Goal: Information Seeking & Learning: Learn about a topic

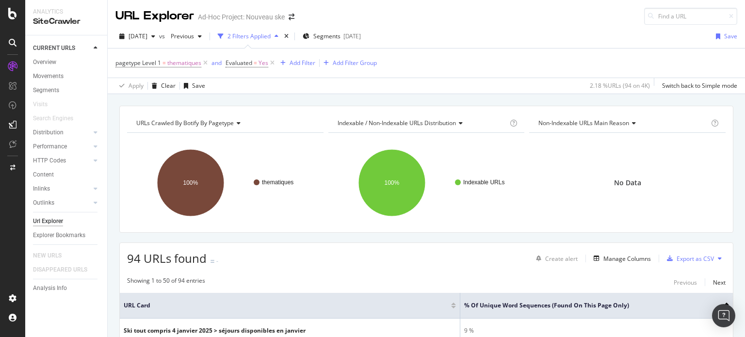
scroll to position [388, 0]
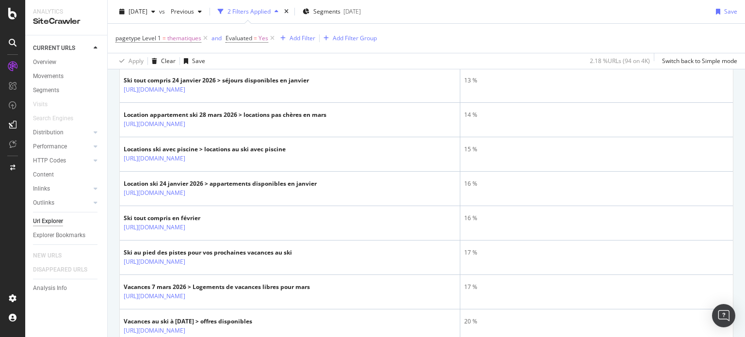
click at [601, 1] on div "[DATE] vs Previous 2 Filters Applied Segments [DATE] Save pagetype Level 1 = th…" at bounding box center [426, 34] width 637 height 69
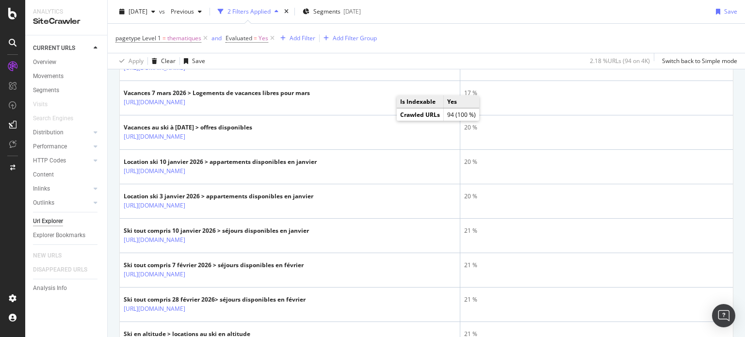
scroll to position [291, 0]
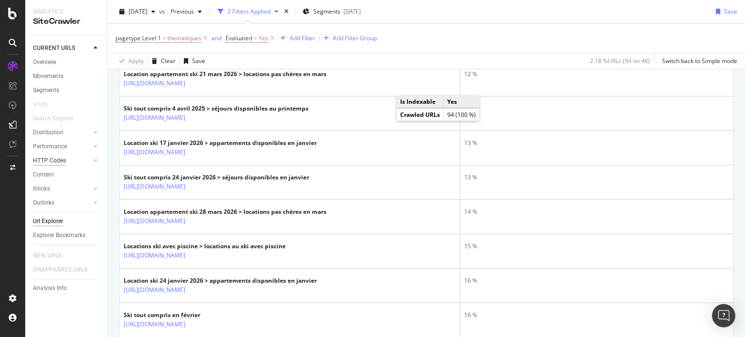
click at [44, 161] on div "HTTP Codes" at bounding box center [49, 161] width 33 height 10
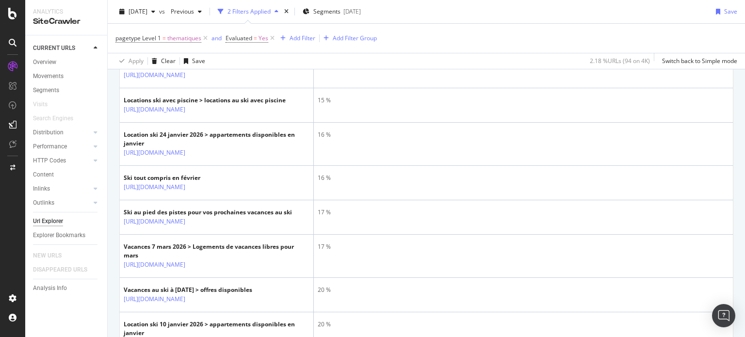
scroll to position [310, 0]
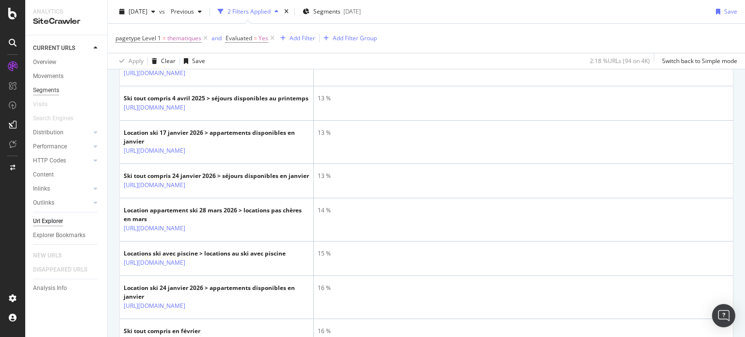
click at [39, 92] on div "Segments" at bounding box center [46, 90] width 26 height 10
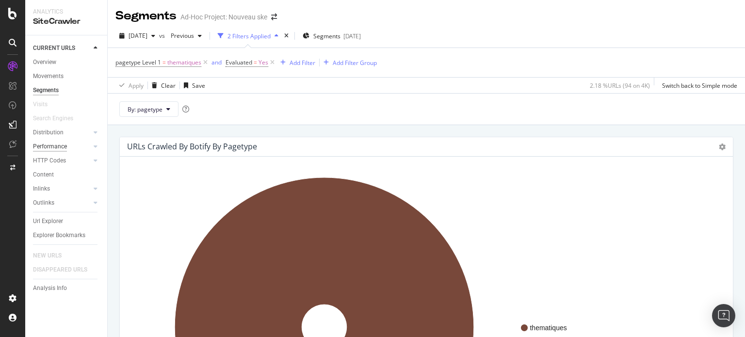
click at [52, 145] on div "Performance" at bounding box center [50, 147] width 34 height 10
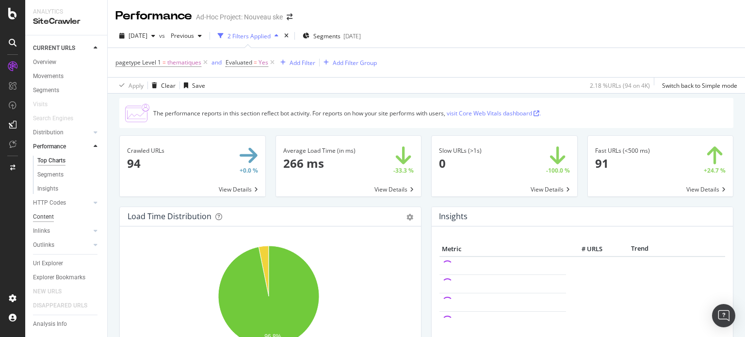
click at [42, 214] on div "Content" at bounding box center [43, 217] width 21 height 10
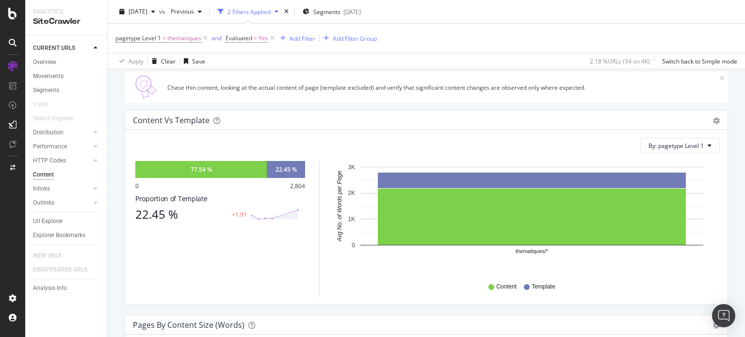
scroll to position [339, 0]
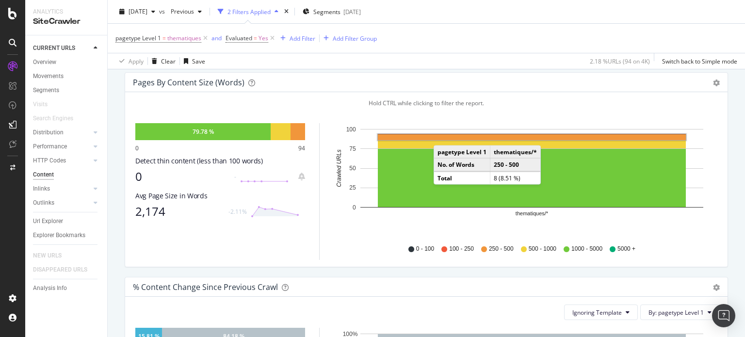
click at [443, 135] on rect "A chart." at bounding box center [532, 137] width 308 height 6
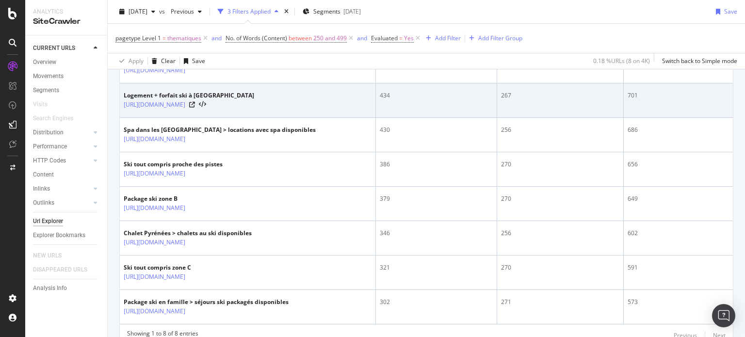
scroll to position [340, 0]
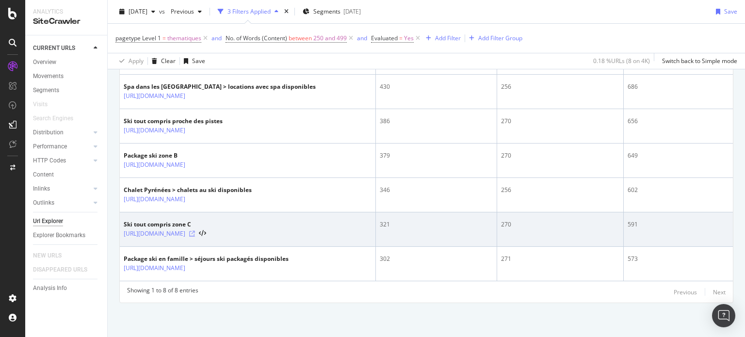
click at [195, 235] on icon at bounding box center [192, 234] width 6 height 6
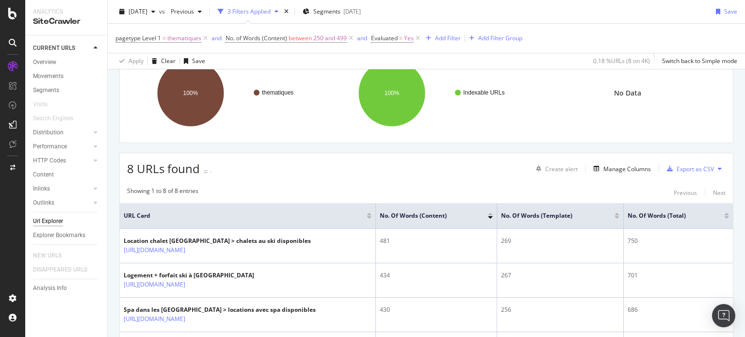
scroll to position [48, 0]
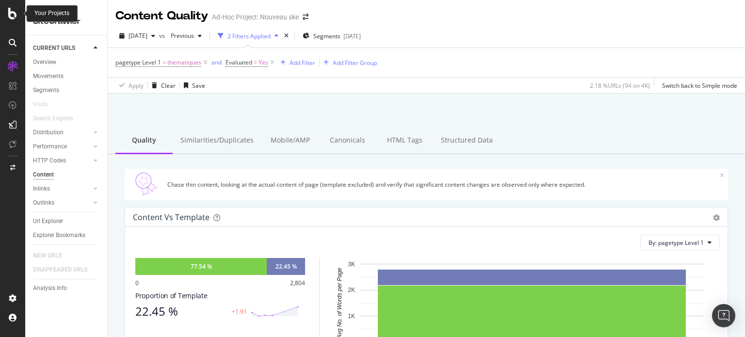
click at [10, 17] on icon at bounding box center [12, 14] width 9 height 12
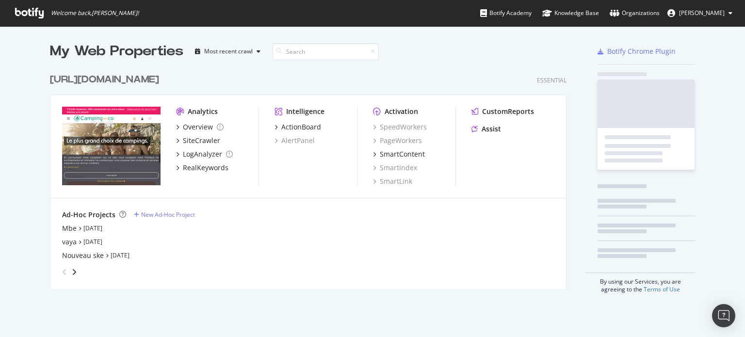
scroll to position [330, 730]
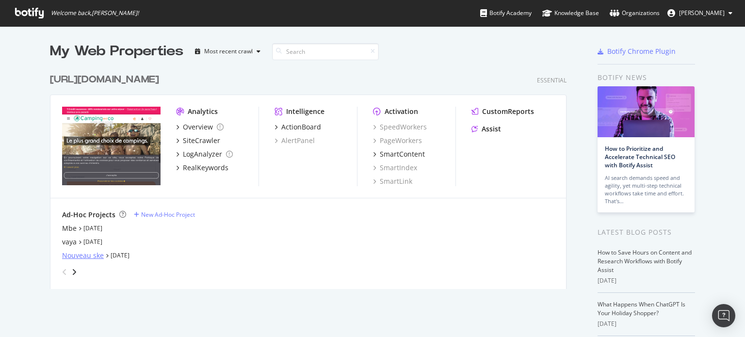
click at [92, 254] on div "Nouveau ske" at bounding box center [83, 256] width 42 height 10
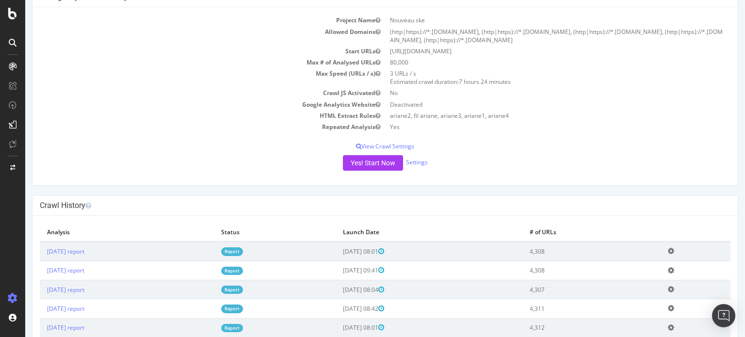
scroll to position [97, 0]
click at [353, 162] on button "Yes! Start Now" at bounding box center [373, 162] width 60 height 16
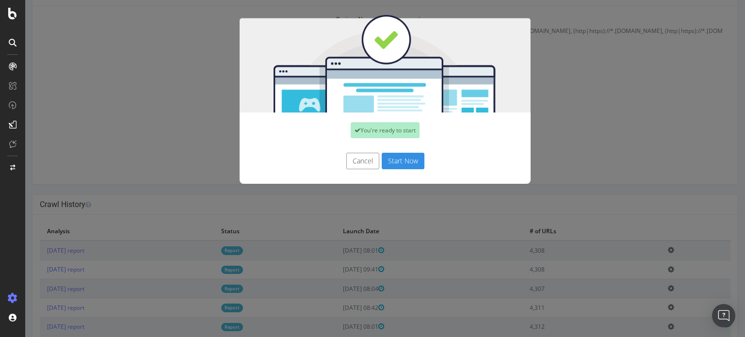
click at [396, 160] on button "Start Now" at bounding box center [403, 161] width 43 height 16
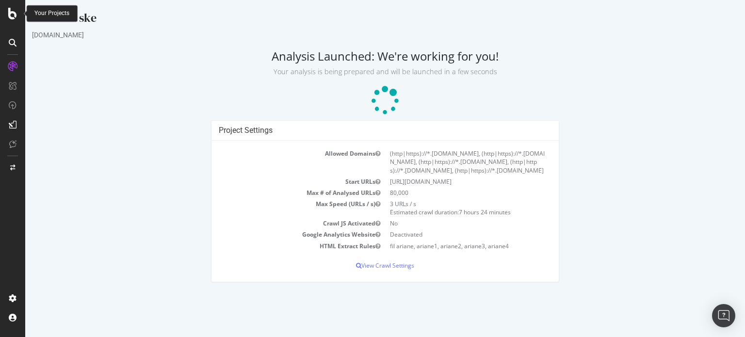
click at [13, 18] on icon at bounding box center [12, 14] width 9 height 12
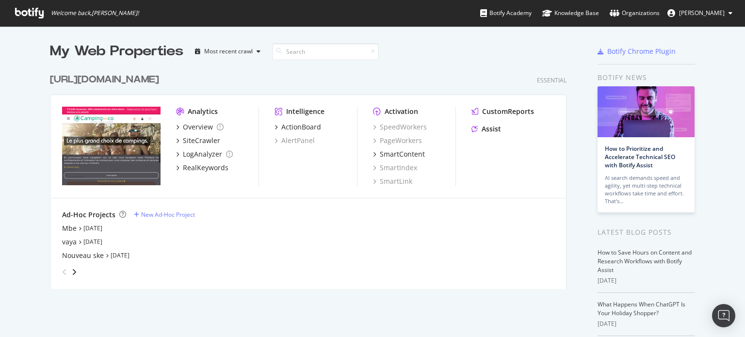
scroll to position [330, 730]
click at [72, 271] on icon "angle-right" at bounding box center [74, 272] width 5 height 8
click at [78, 238] on div "tripandco" at bounding box center [78, 242] width 32 height 10
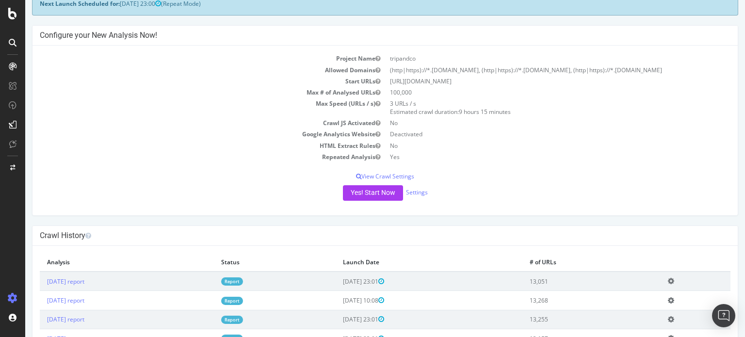
scroll to position [194, 0]
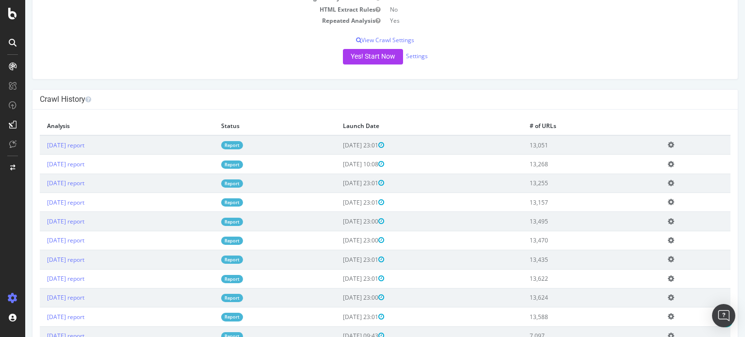
click at [243, 142] on link "Report" at bounding box center [232, 145] width 22 height 8
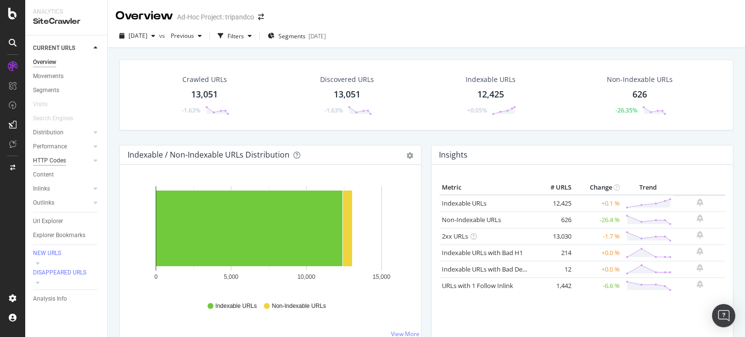
click at [54, 159] on div "HTTP Codes" at bounding box center [49, 161] width 33 height 10
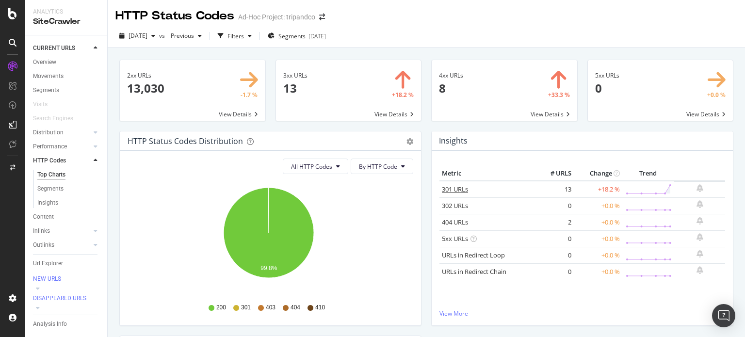
click at [449, 187] on link "301 URLs" at bounding box center [455, 189] width 26 height 9
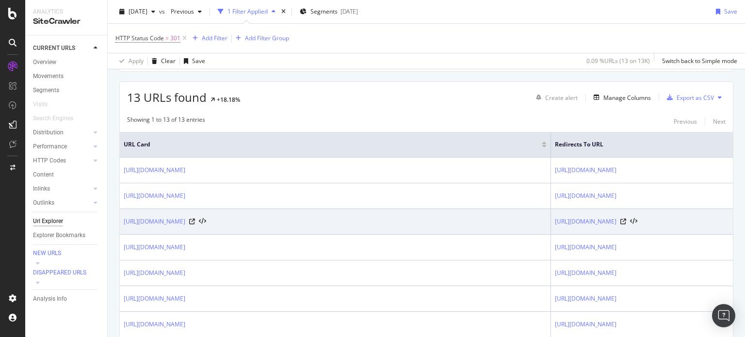
scroll to position [145, 0]
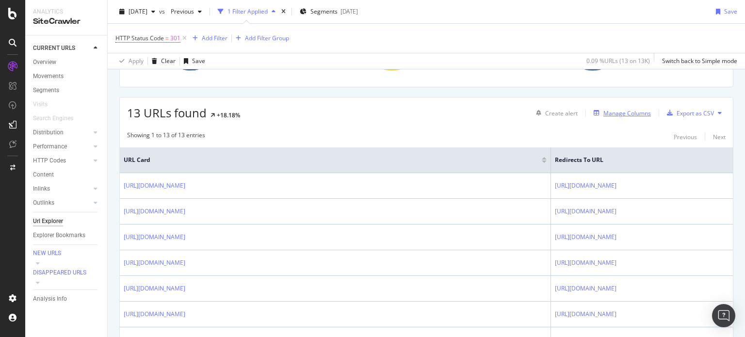
click at [620, 113] on div "Manage Columns" at bounding box center [627, 113] width 48 height 8
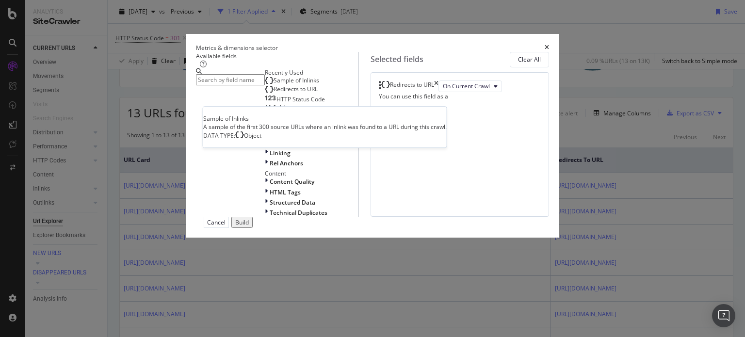
click at [265, 84] on div "Sample of Inlinks" at bounding box center [292, 81] width 54 height 8
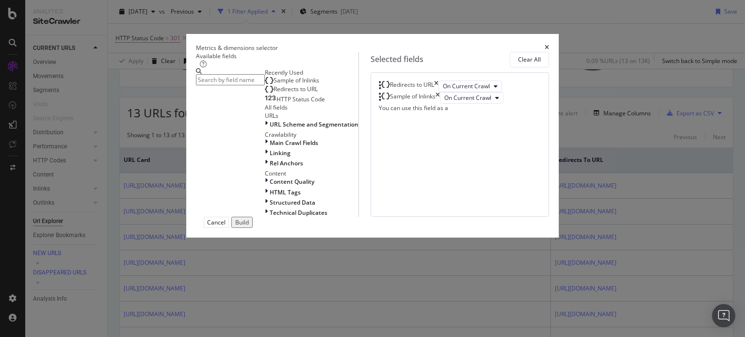
click at [435, 104] on div "Sample of Inlinks" at bounding box center [413, 98] width 46 height 12
click at [249, 226] on div "Build" at bounding box center [242, 222] width 14 height 8
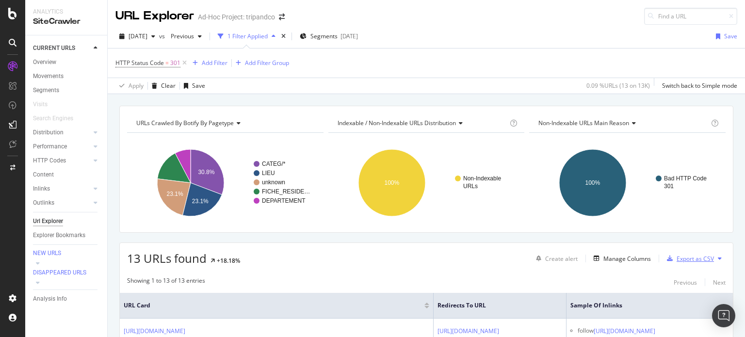
click at [683, 259] on div "Export as CSV" at bounding box center [694, 259] width 37 height 8
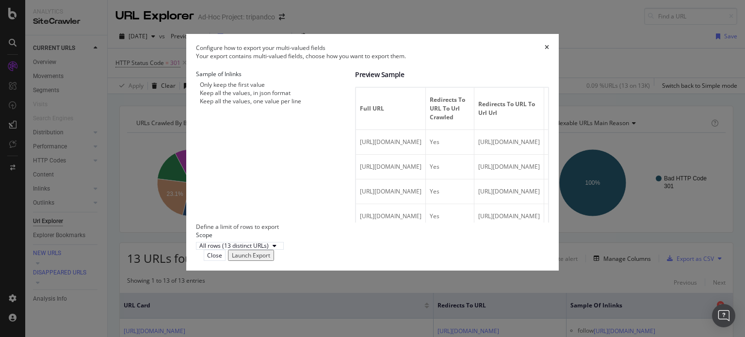
click at [270, 259] on div "Launch Export" at bounding box center [251, 255] width 38 height 8
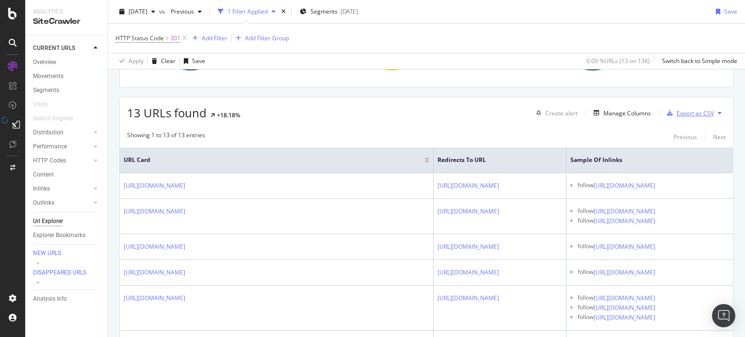
scroll to position [97, 0]
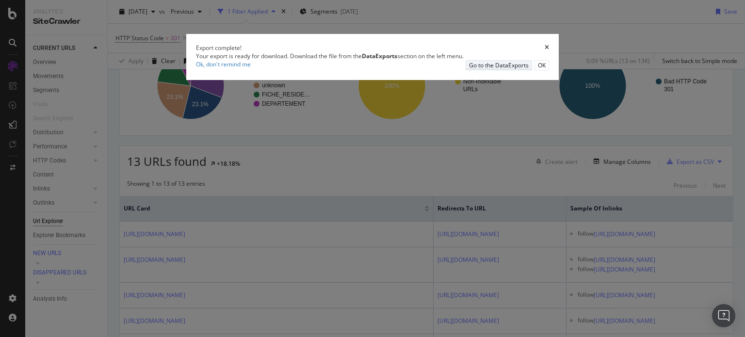
click at [507, 69] on div "Go to the DataExports" at bounding box center [499, 65] width 60 height 8
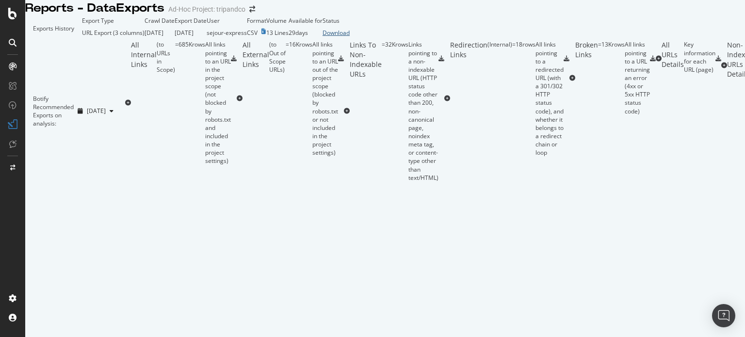
click at [350, 37] on div "Download" at bounding box center [335, 33] width 27 height 8
click at [11, 13] on icon at bounding box center [12, 14] width 9 height 12
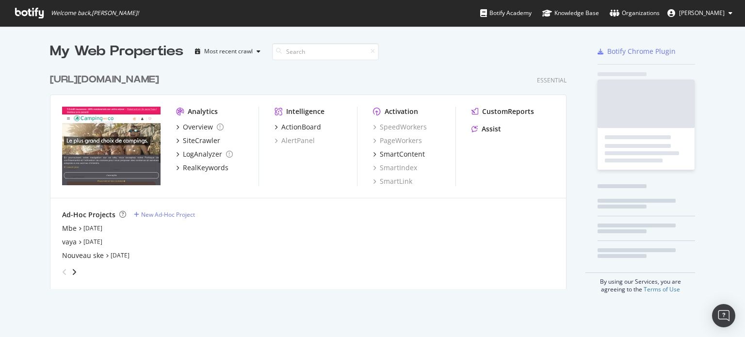
scroll to position [330, 730]
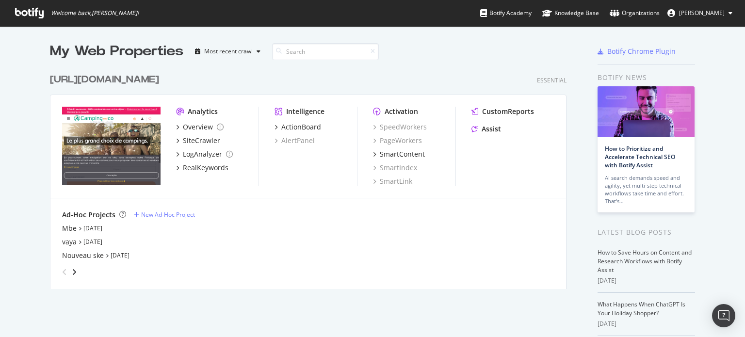
click at [128, 81] on div "[URL][DOMAIN_NAME]" at bounding box center [104, 80] width 109 height 14
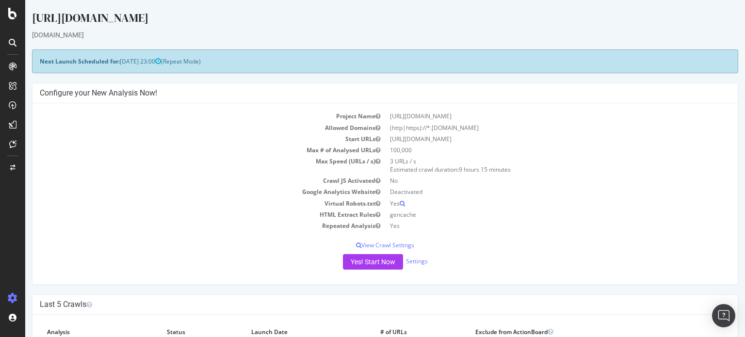
scroll to position [145, 0]
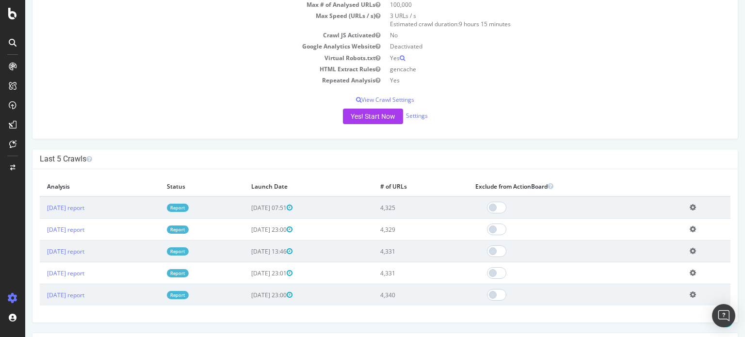
click at [189, 204] on link "Report" at bounding box center [178, 208] width 22 height 8
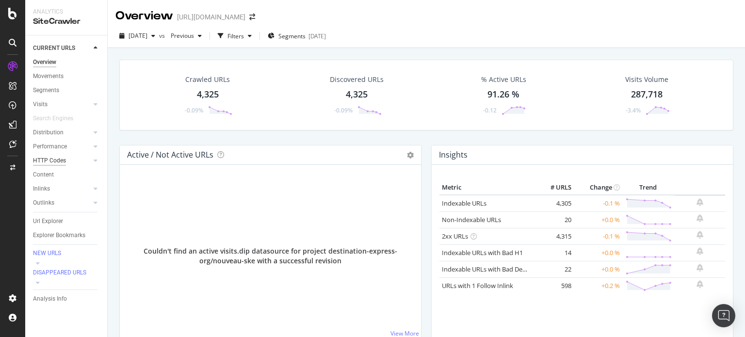
click at [39, 160] on div "HTTP Codes" at bounding box center [49, 161] width 33 height 10
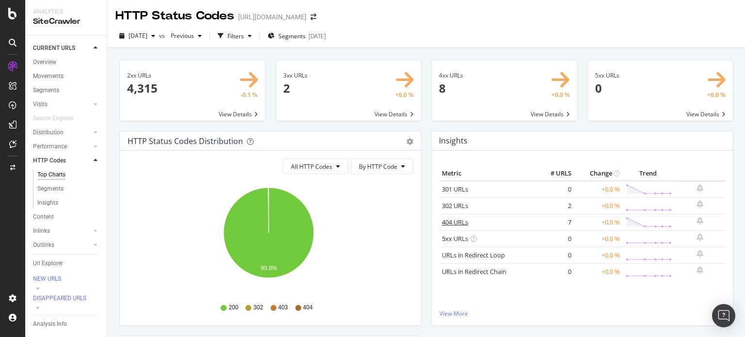
click at [462, 221] on link "404 URLs" at bounding box center [455, 222] width 26 height 9
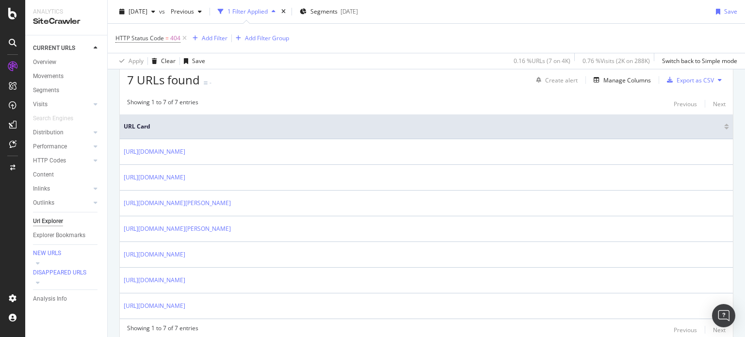
scroll to position [181, 0]
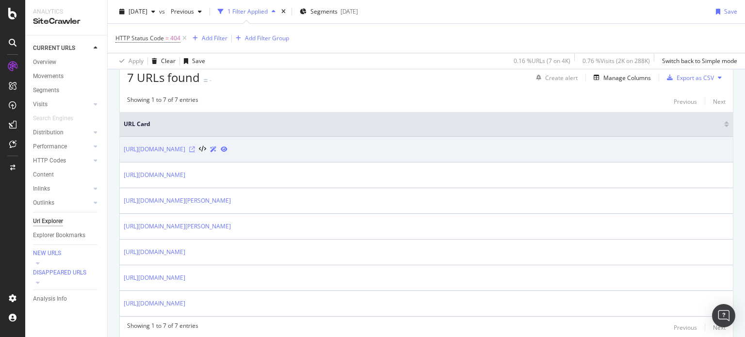
click at [195, 148] on icon at bounding box center [192, 149] width 6 height 6
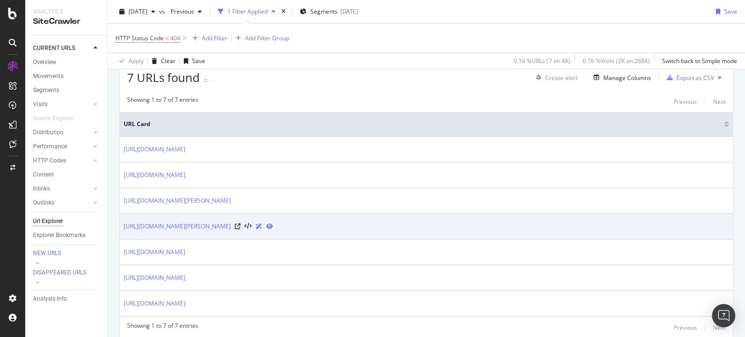
scroll to position [218, 0]
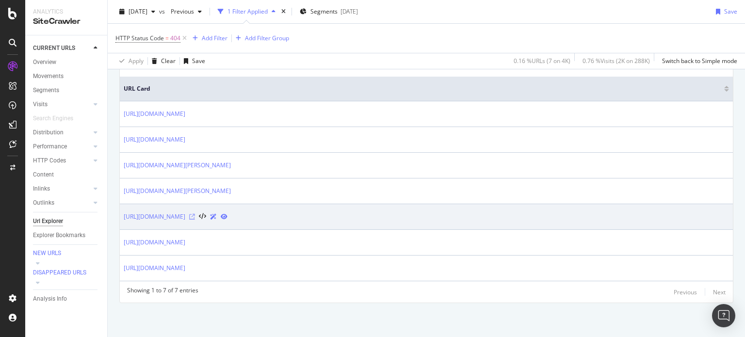
click at [195, 216] on icon at bounding box center [192, 217] width 6 height 6
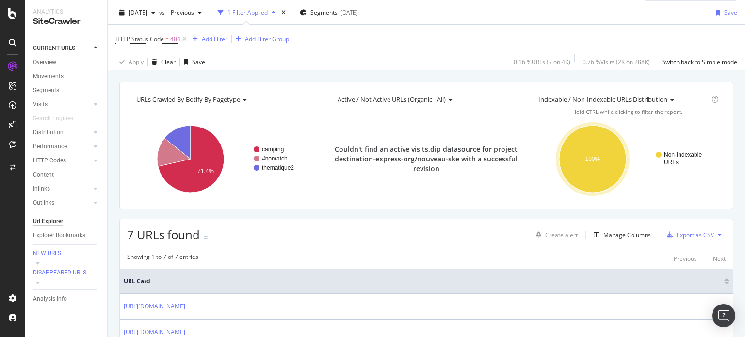
scroll to position [0, 0]
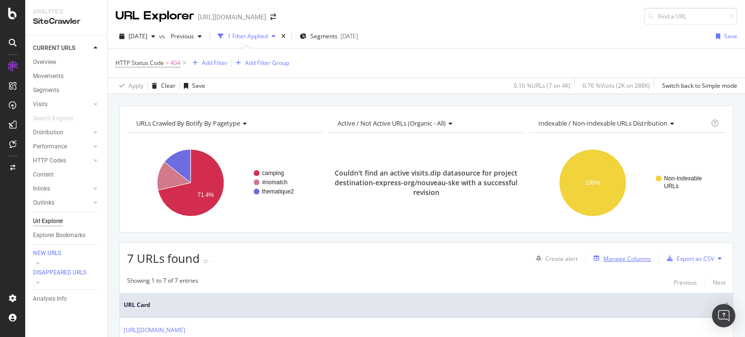
click at [619, 259] on div "Manage Columns" at bounding box center [627, 259] width 48 height 8
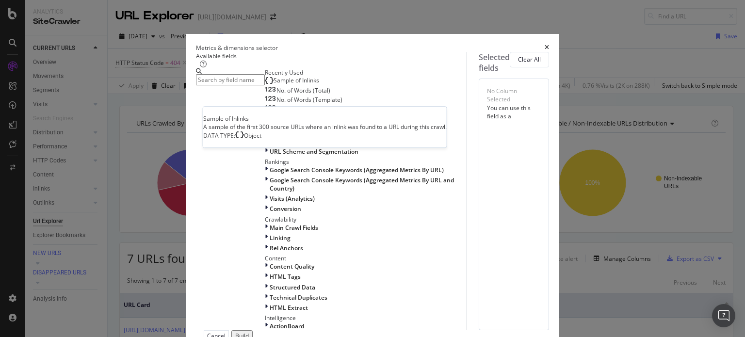
click at [273, 84] on span "Sample of Inlinks" at bounding box center [296, 80] width 46 height 8
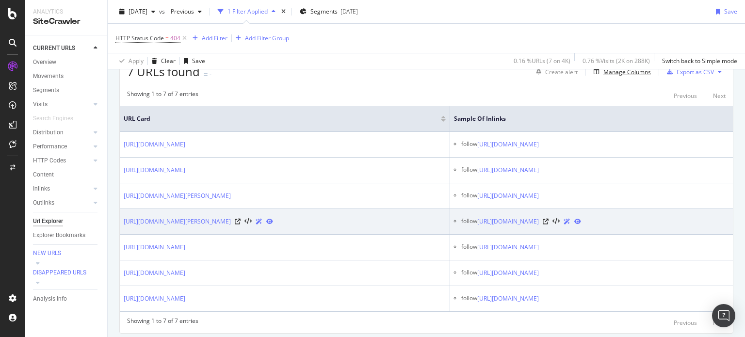
scroll to position [171, 0]
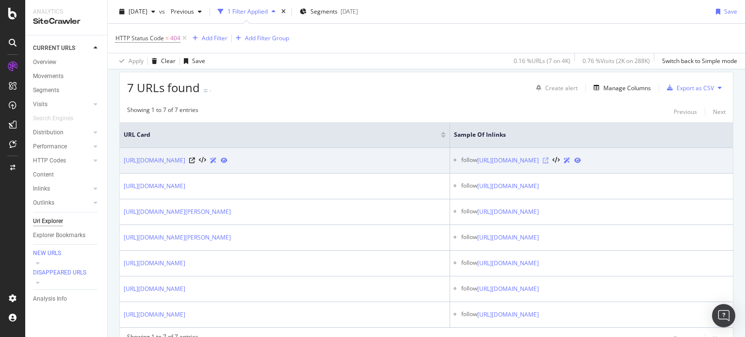
click at [548, 160] on icon at bounding box center [546, 161] width 6 height 6
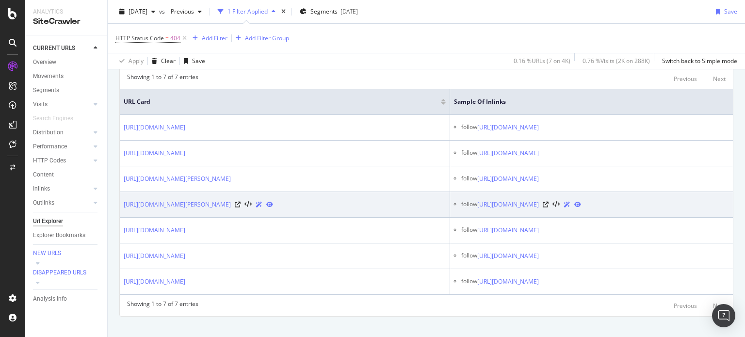
scroll to position [219, 0]
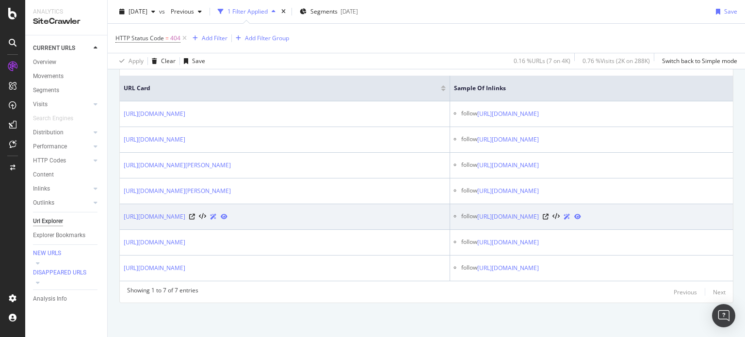
drag, startPoint x: 305, startPoint y: 220, endPoint x: 120, endPoint y: 211, distance: 184.9
click at [120, 211] on td "[URL][DOMAIN_NAME]" at bounding box center [285, 217] width 330 height 26
copy link "[URL][DOMAIN_NAME]"
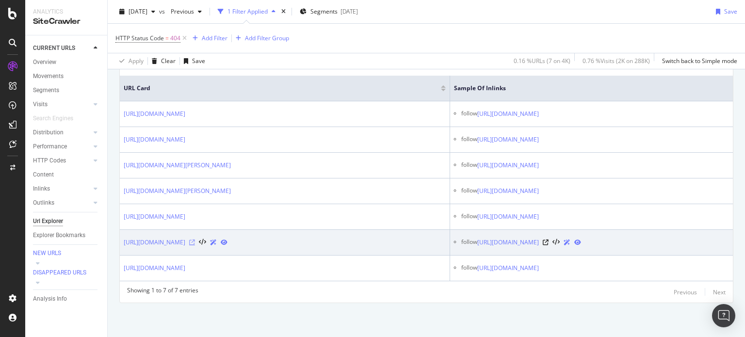
click at [195, 243] on icon at bounding box center [192, 243] width 6 height 6
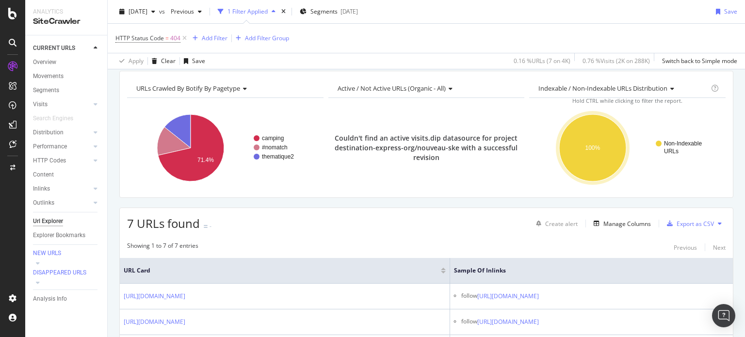
scroll to position [0, 0]
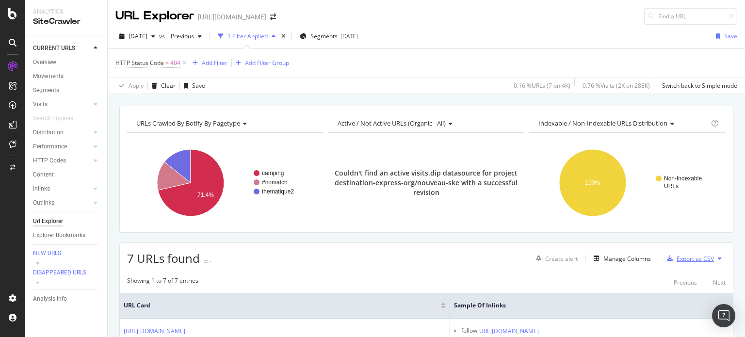
click at [682, 256] on div "Export as CSV" at bounding box center [694, 259] width 37 height 8
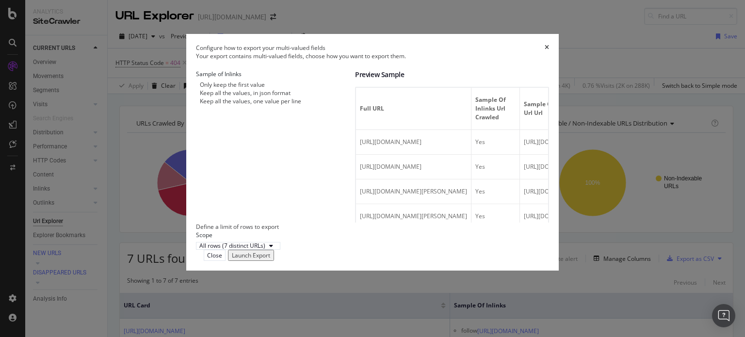
click at [270, 259] on div "Launch Export" at bounding box center [251, 255] width 38 height 8
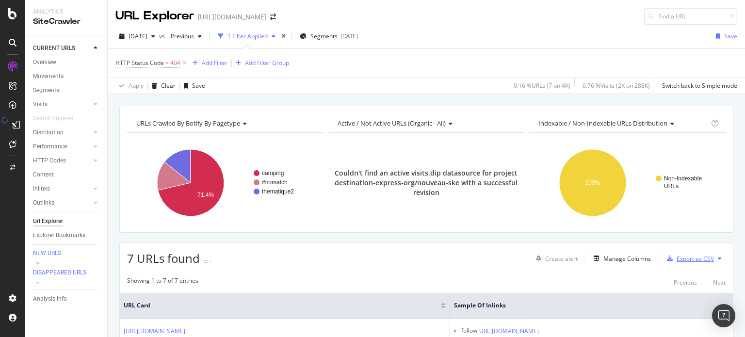
scroll to position [194, 0]
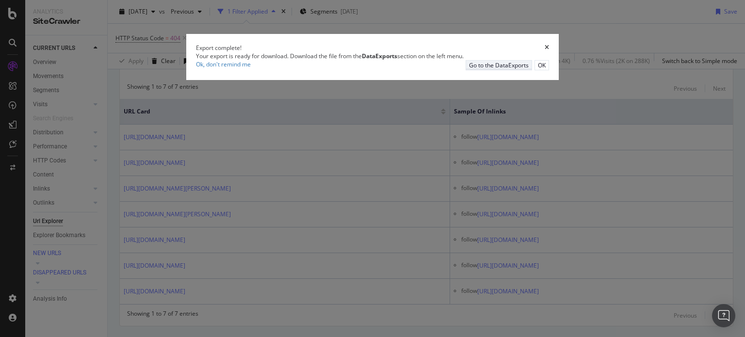
click at [478, 69] on div "Go to the DataExports" at bounding box center [499, 65] width 60 height 8
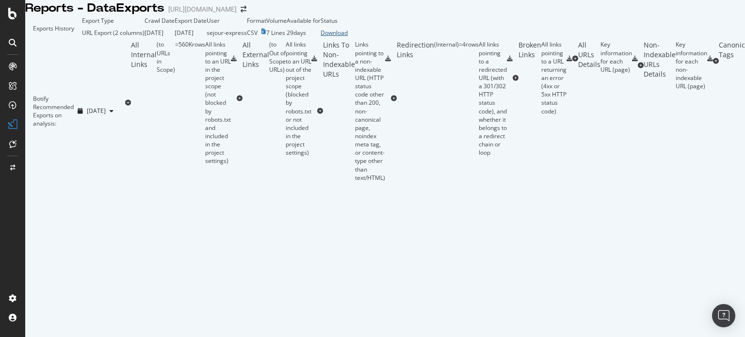
click at [348, 37] on div "Download" at bounding box center [333, 33] width 27 height 8
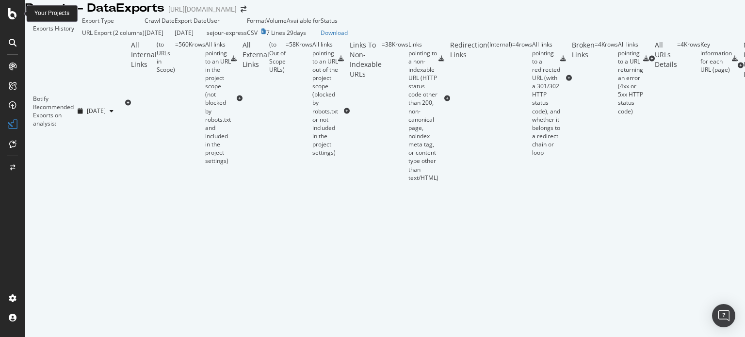
click at [10, 12] on icon at bounding box center [12, 14] width 9 height 12
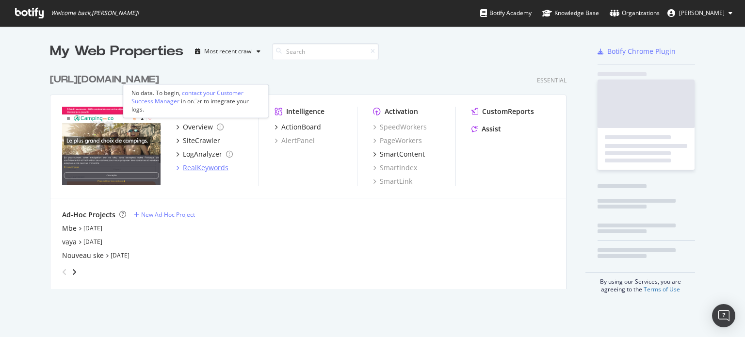
scroll to position [330, 730]
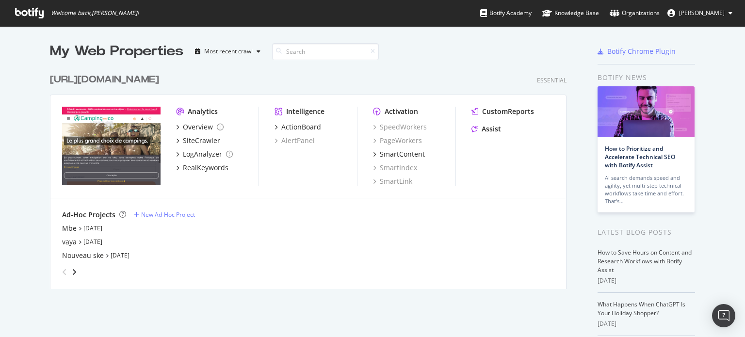
click at [159, 80] on div "[URL][DOMAIN_NAME]" at bounding box center [104, 80] width 109 height 14
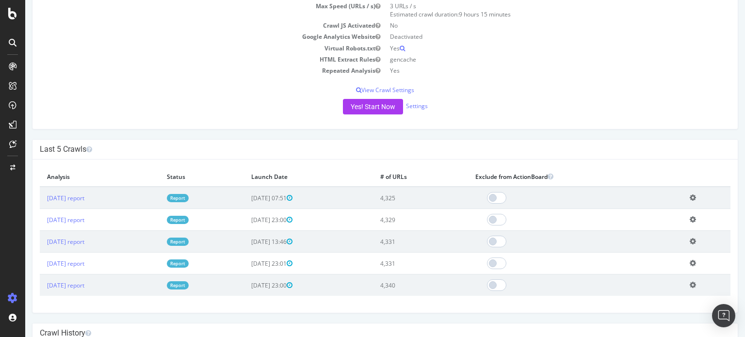
scroll to position [194, 0]
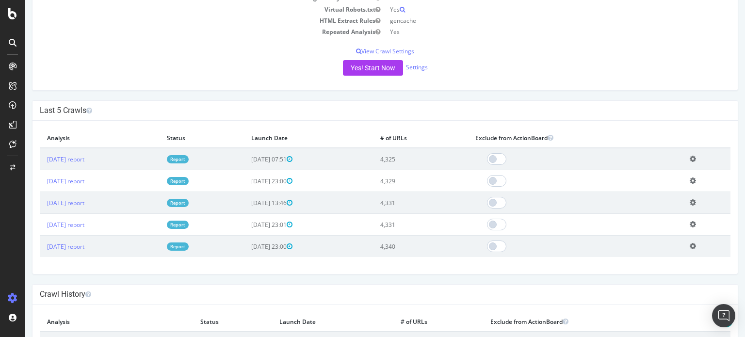
click at [189, 155] on link "Report" at bounding box center [178, 159] width 22 height 8
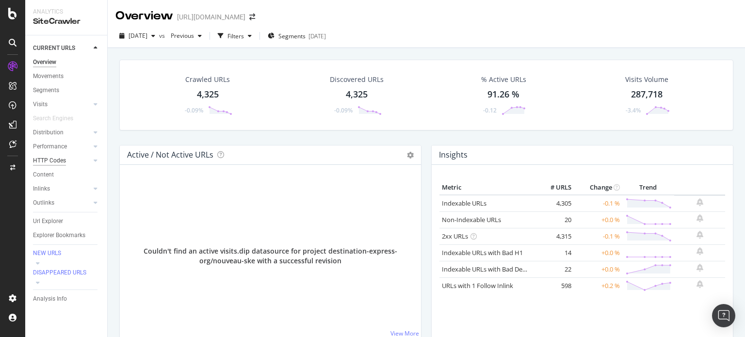
click at [49, 158] on div "HTTP Codes" at bounding box center [49, 161] width 33 height 10
click at [41, 91] on div "Segments" at bounding box center [46, 90] width 26 height 10
click at [483, 217] on link "Non-Indexable URLs" at bounding box center [471, 219] width 59 height 9
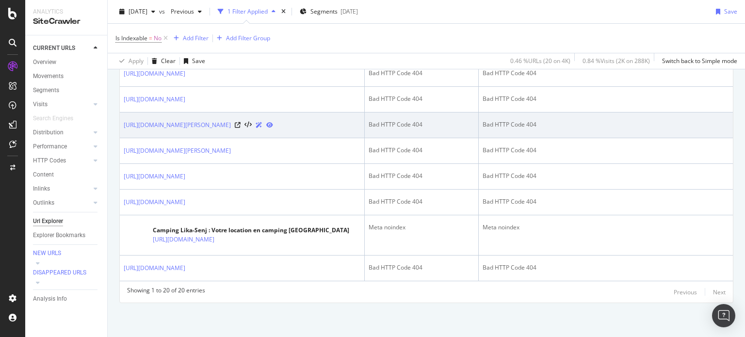
scroll to position [756, 0]
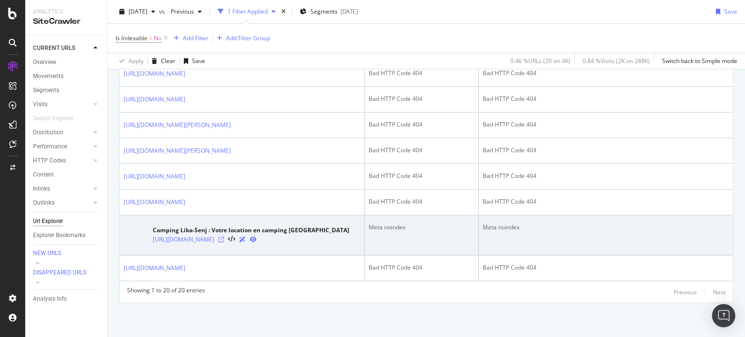
click at [224, 239] on icon at bounding box center [221, 240] width 6 height 6
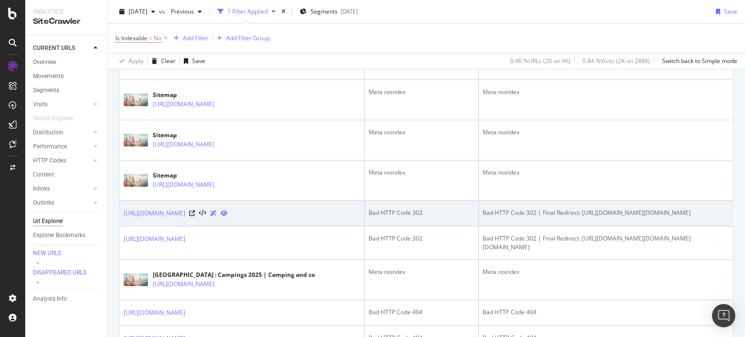
scroll to position [417, 0]
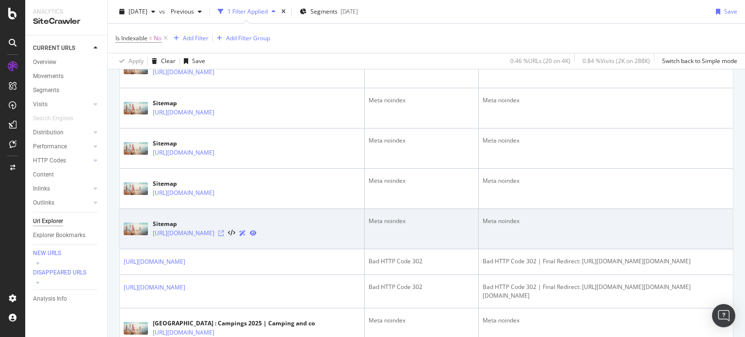
click at [224, 232] on icon at bounding box center [221, 233] width 6 height 6
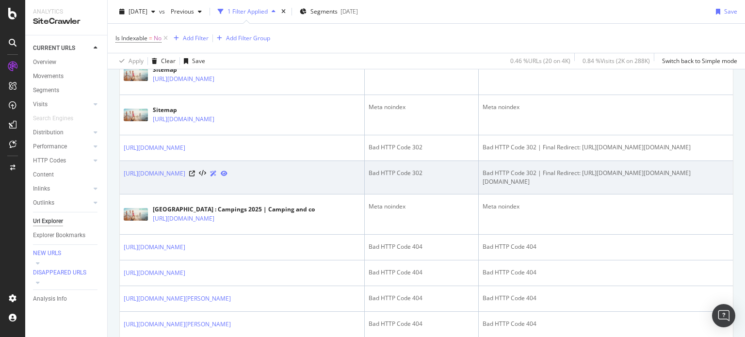
scroll to position [514, 0]
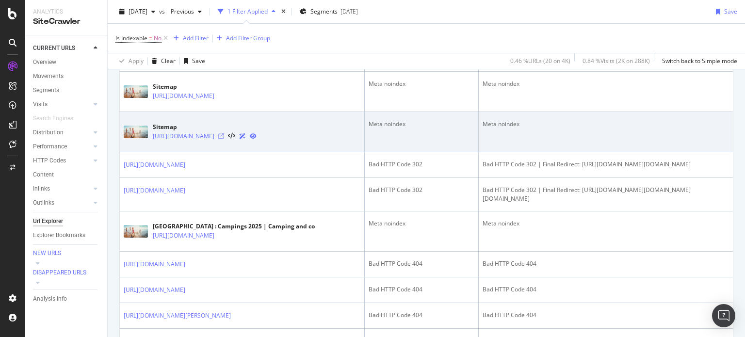
click at [224, 134] on icon at bounding box center [221, 136] width 6 height 6
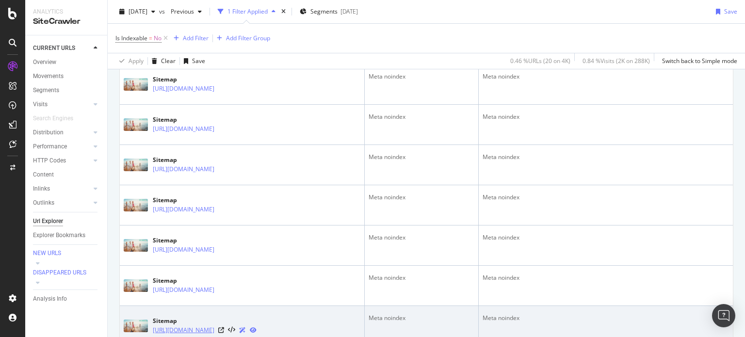
scroll to position [272, 0]
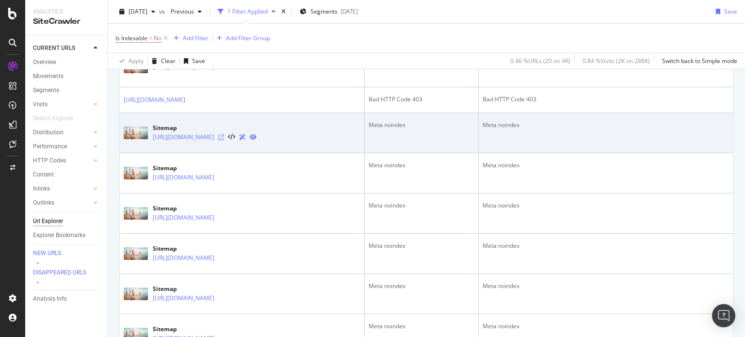
click at [224, 137] on icon at bounding box center [221, 137] width 6 height 6
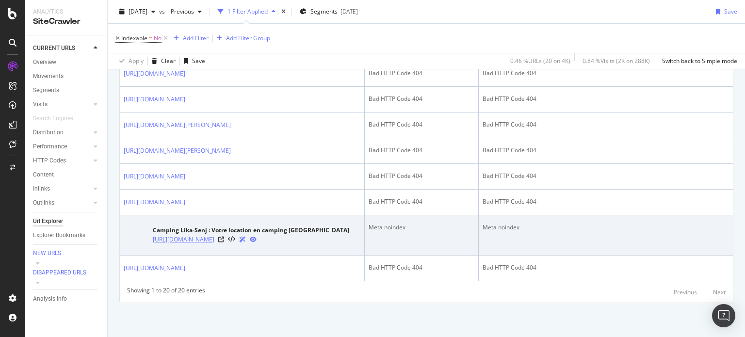
scroll to position [756, 0]
click at [224, 240] on icon at bounding box center [221, 240] width 6 height 6
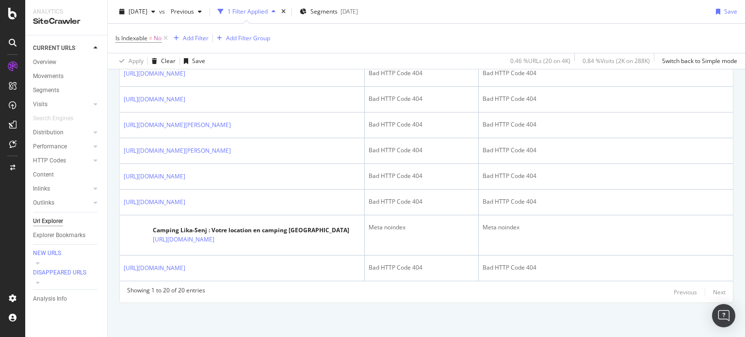
scroll to position [659, 0]
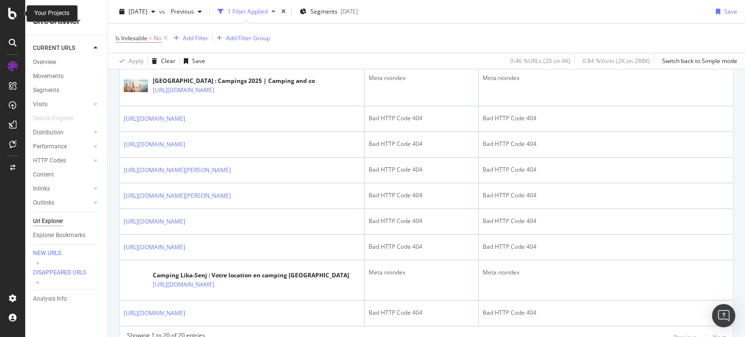
click at [10, 14] on icon at bounding box center [12, 14] width 9 height 12
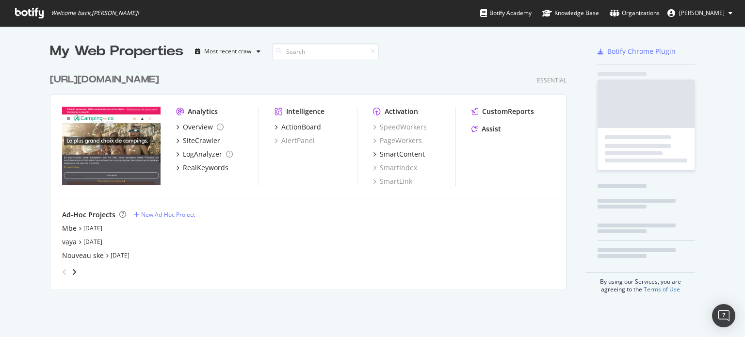
scroll to position [330, 730]
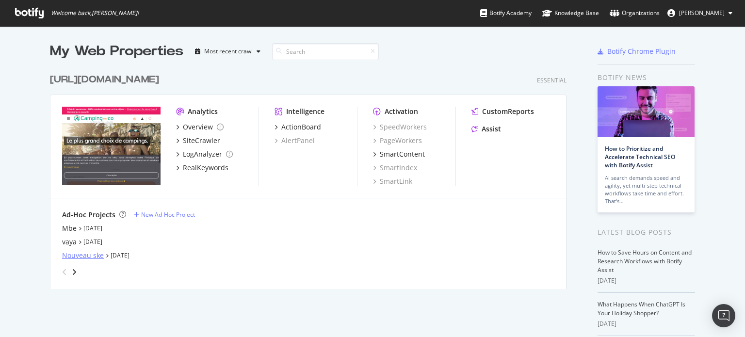
click at [88, 252] on div "Nouveau ske" at bounding box center [83, 256] width 42 height 10
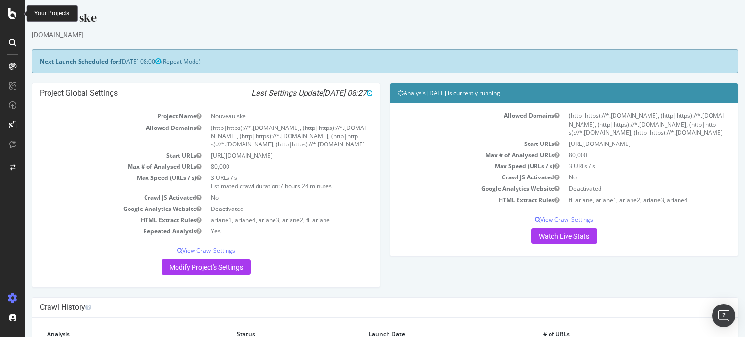
click at [13, 12] on icon at bounding box center [12, 14] width 9 height 12
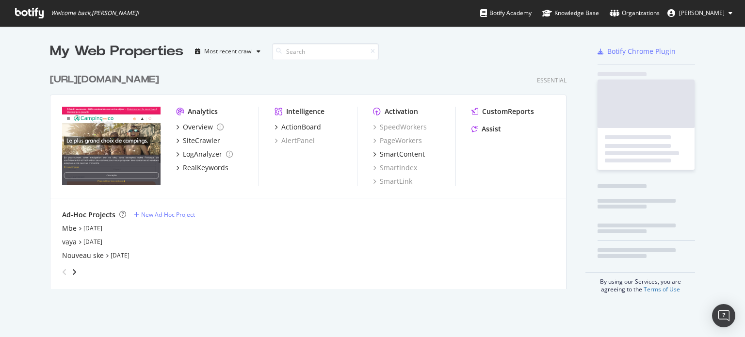
scroll to position [330, 730]
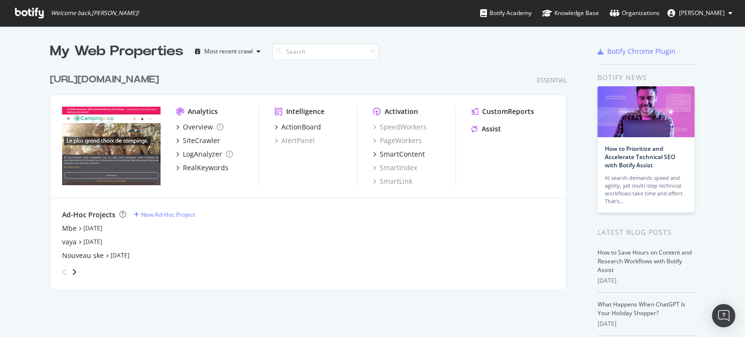
click at [150, 77] on div "[URL][DOMAIN_NAME]" at bounding box center [104, 80] width 109 height 14
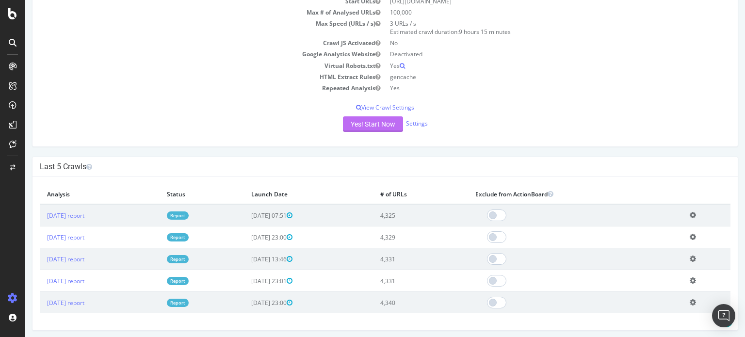
scroll to position [145, 0]
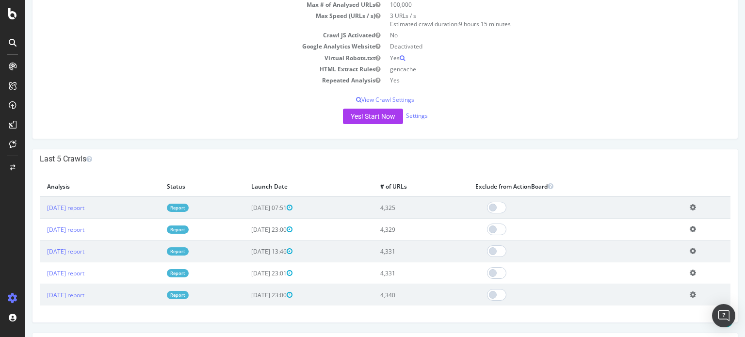
click at [189, 207] on link "Report" at bounding box center [178, 208] width 22 height 8
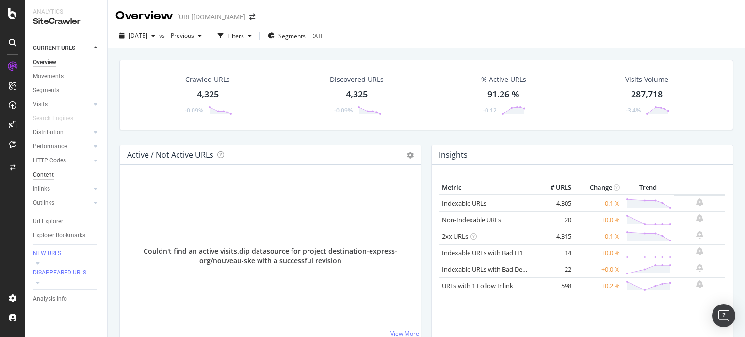
click at [45, 172] on div "Content" at bounding box center [43, 175] width 21 height 10
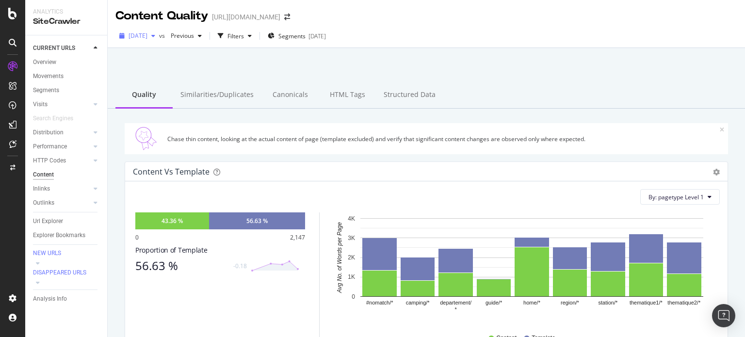
click at [155, 33] on icon "button" at bounding box center [153, 36] width 4 height 6
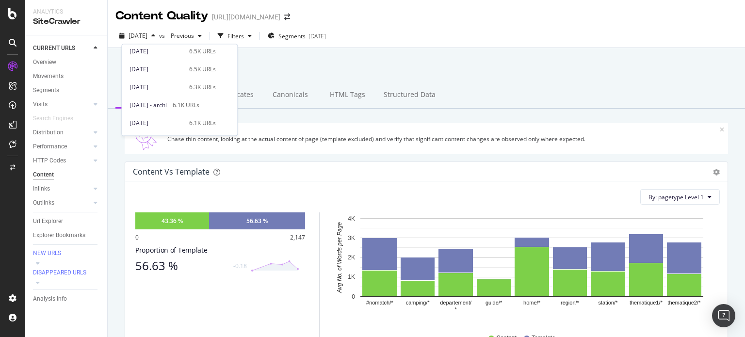
scroll to position [464, 0]
click at [153, 126] on div "[DATE]" at bounding box center [156, 125] width 54 height 9
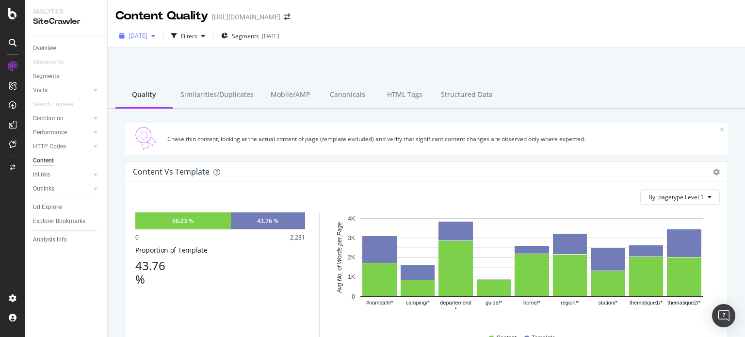
click at [159, 32] on div "[DATE]" at bounding box center [137, 36] width 44 height 15
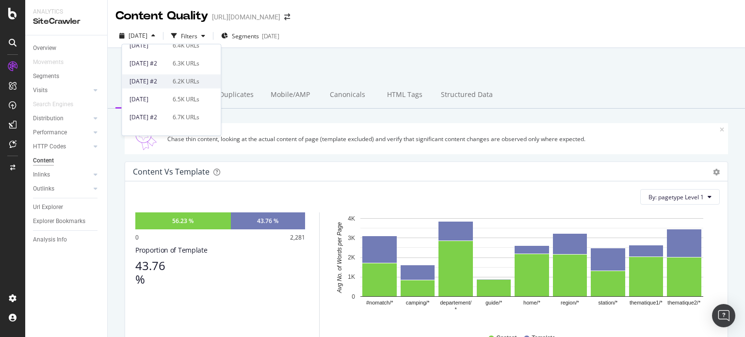
scroll to position [291, 0]
click at [142, 81] on div "[DATE]" at bounding box center [147, 82] width 37 height 9
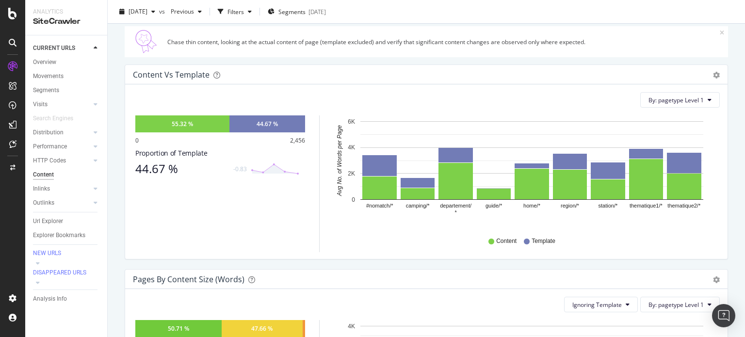
scroll to position [97, 0]
click at [159, 9] on div "button" at bounding box center [153, 12] width 12 height 6
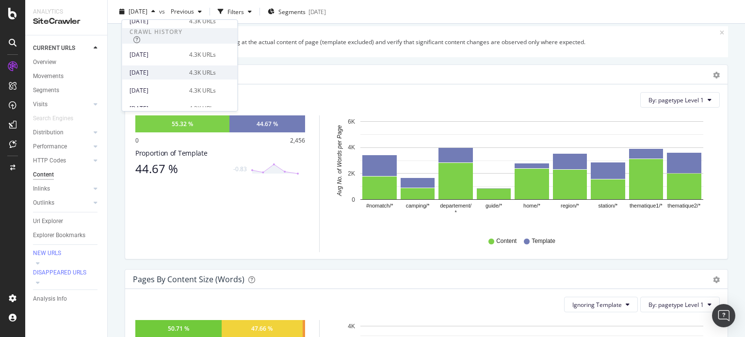
scroll to position [145, 0]
click at [152, 72] on div "[DATE] 4.3K URLs" at bounding box center [179, 78] width 115 height 14
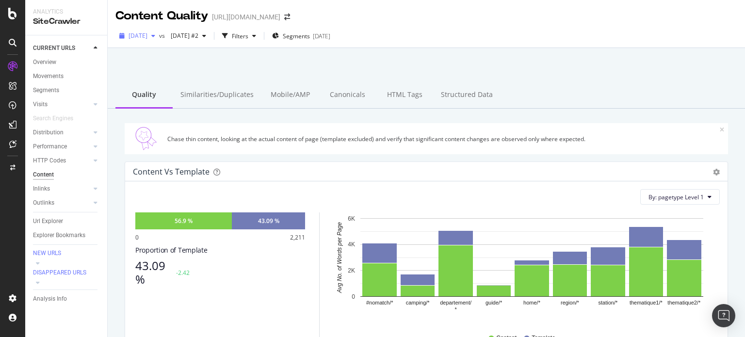
click at [147, 34] on span "[DATE]" at bounding box center [137, 36] width 19 height 8
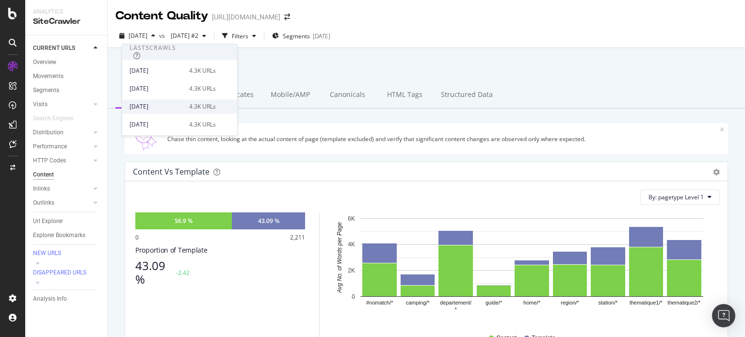
scroll to position [48, 0]
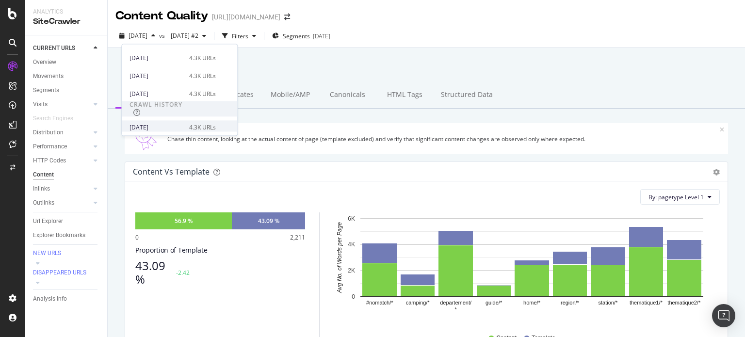
click at [149, 126] on div "[DATE]" at bounding box center [156, 127] width 54 height 9
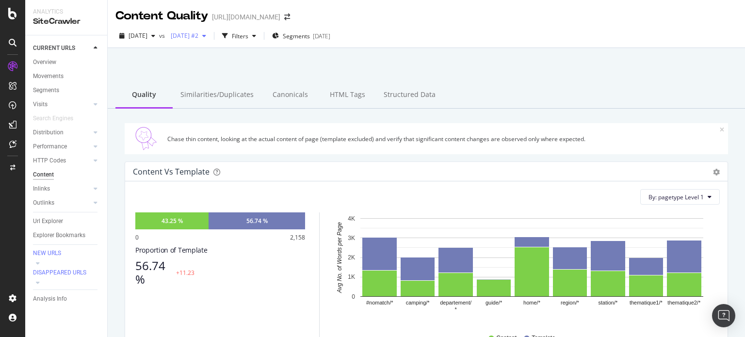
click at [206, 34] on icon "button" at bounding box center [204, 36] width 4 height 6
click at [415, 36] on div "[DATE] vs [DATE] #2 Filters Segments [DATE]" at bounding box center [426, 37] width 637 height 19
click at [12, 13] on icon at bounding box center [12, 14] width 9 height 12
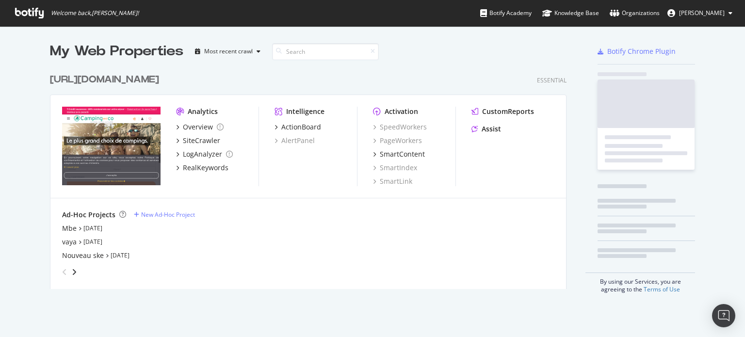
scroll to position [330, 730]
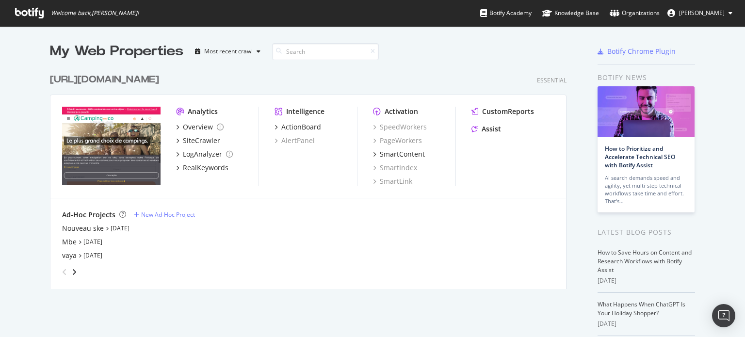
click at [126, 86] on div "[URL][DOMAIN_NAME]" at bounding box center [104, 80] width 109 height 14
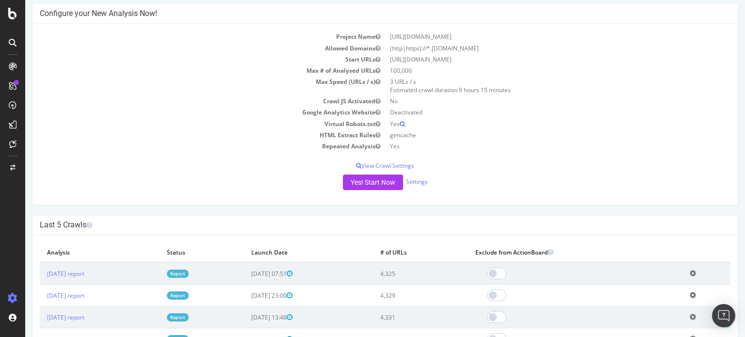
scroll to position [145, 0]
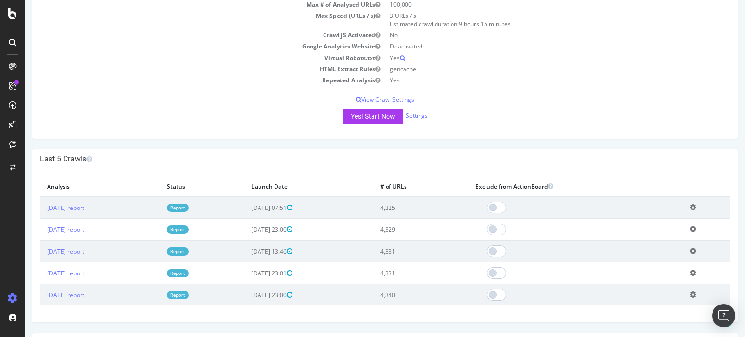
click at [189, 225] on link "Report" at bounding box center [178, 229] width 22 height 8
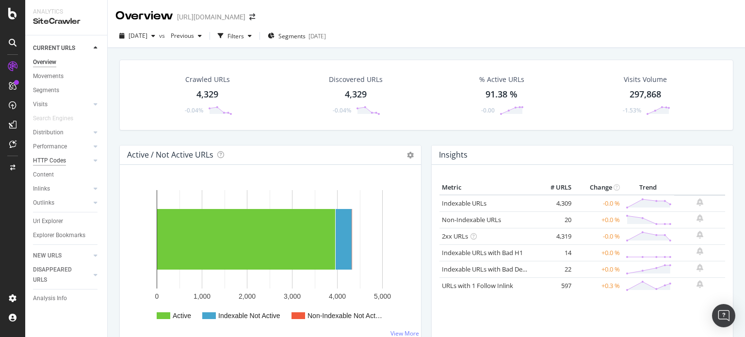
click at [43, 160] on div "HTTP Codes" at bounding box center [49, 161] width 33 height 10
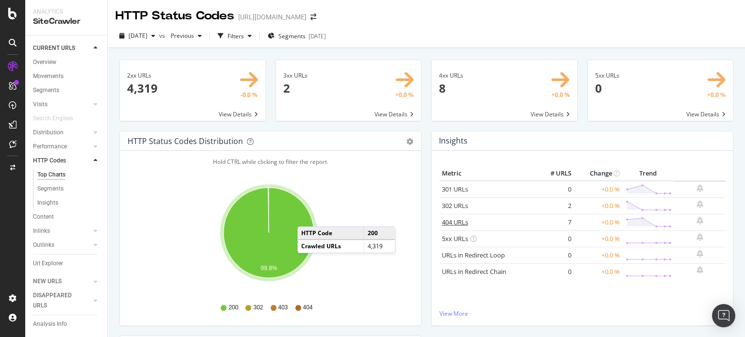
click at [452, 220] on link "404 URLs" at bounding box center [455, 222] width 26 height 9
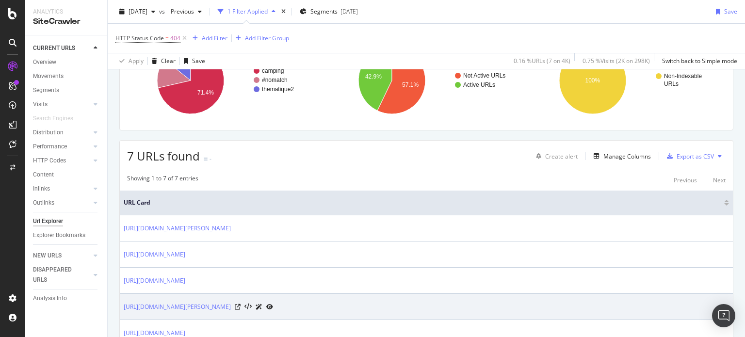
scroll to position [97, 0]
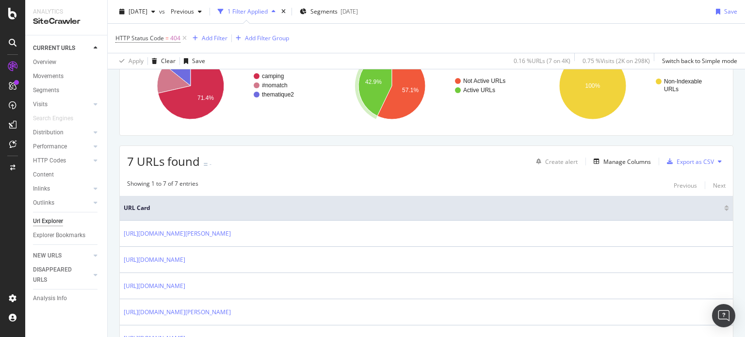
type input "camping-cabanes-du-bois-clair"
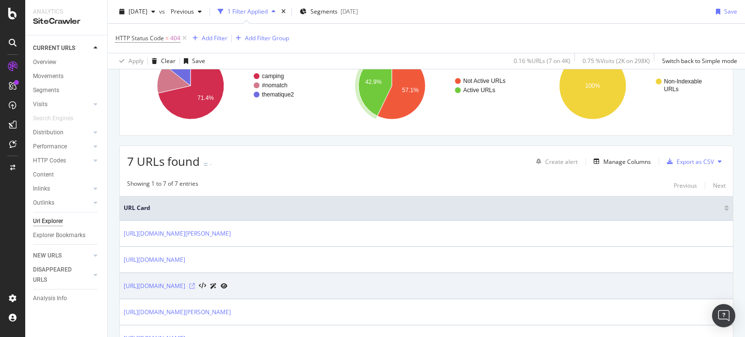
click at [195, 285] on icon at bounding box center [192, 286] width 6 height 6
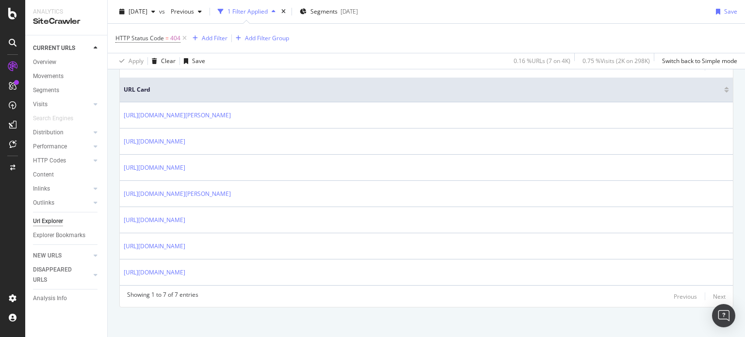
scroll to position [218, 0]
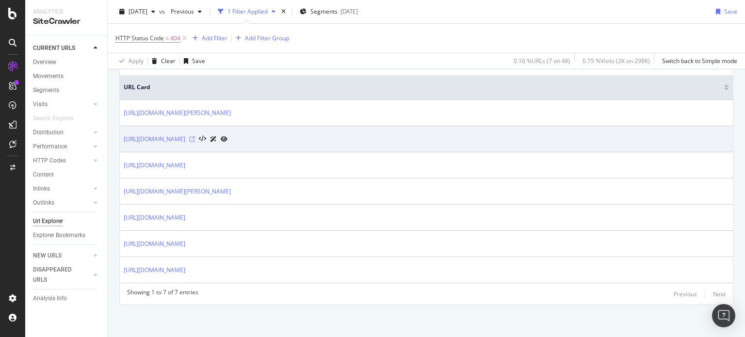
click at [195, 138] on icon at bounding box center [192, 139] width 6 height 6
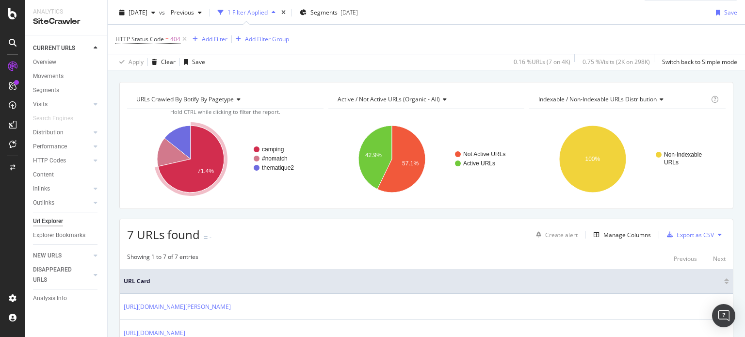
scroll to position [0, 0]
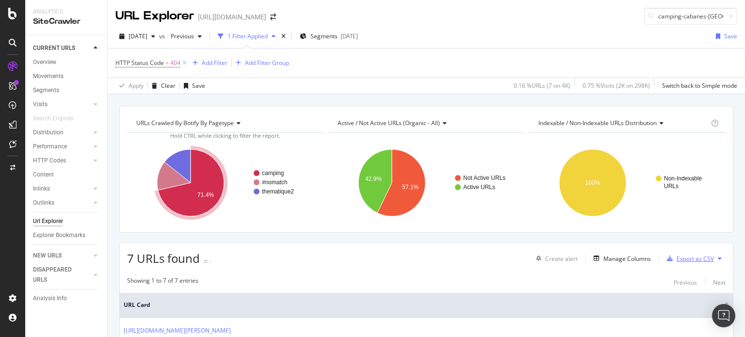
click at [679, 256] on div "Export as CSV" at bounding box center [694, 259] width 37 height 8
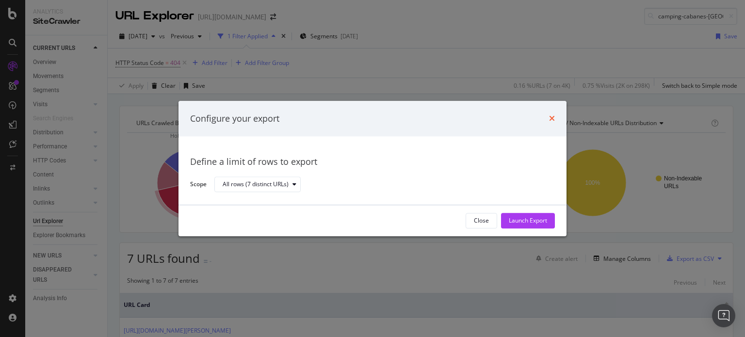
click at [551, 118] on icon "times" at bounding box center [552, 119] width 6 height 8
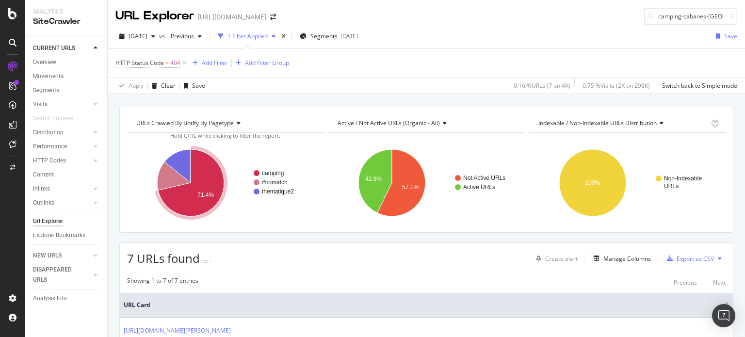
click at [608, 264] on div "Create alert Manage Columns Export as CSV" at bounding box center [628, 258] width 193 height 16
click at [43, 175] on div "Content" at bounding box center [43, 175] width 21 height 10
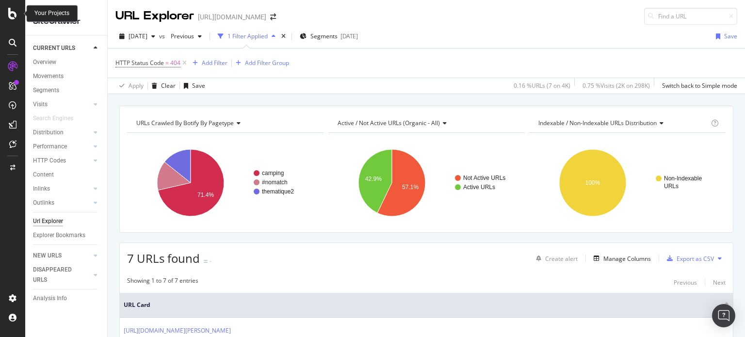
click at [19, 11] on div at bounding box center [12, 14] width 23 height 12
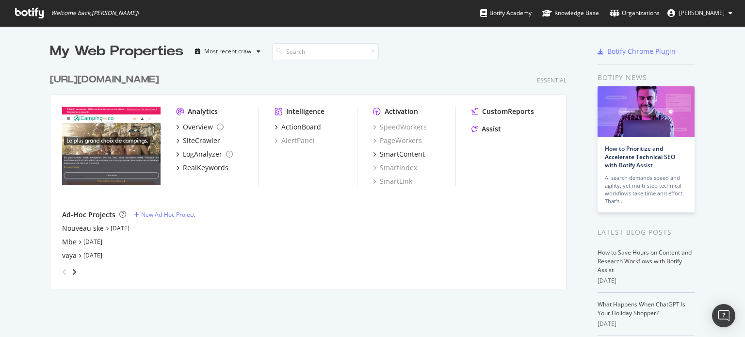
scroll to position [330, 730]
click at [90, 228] on div "Nouveau ske" at bounding box center [83, 229] width 42 height 10
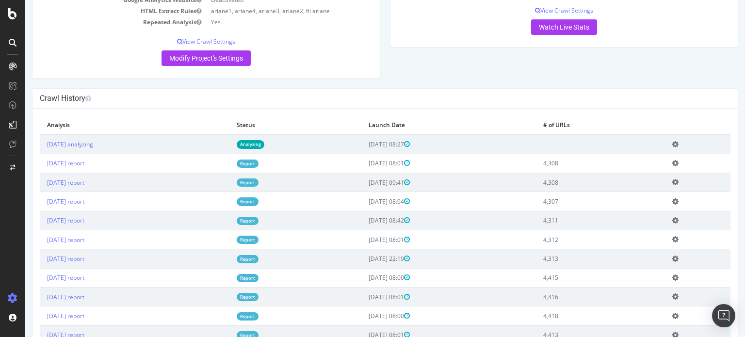
scroll to position [139, 0]
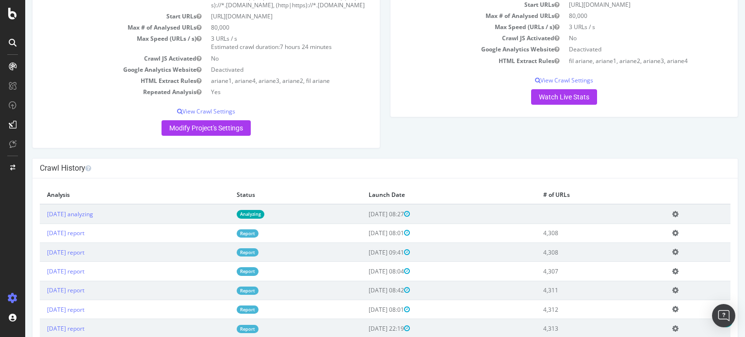
click at [264, 218] on link "Analyzing" at bounding box center [251, 214] width 28 height 8
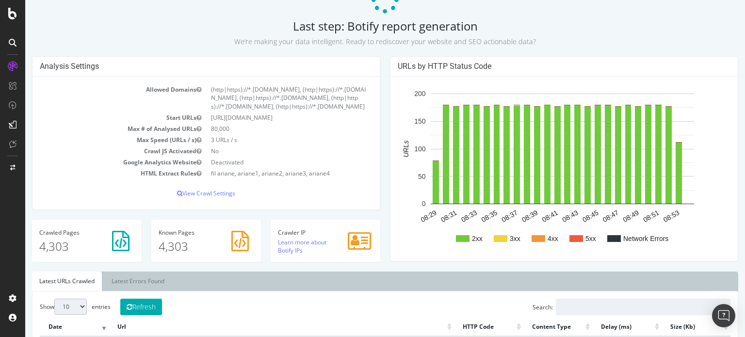
scroll to position [242, 0]
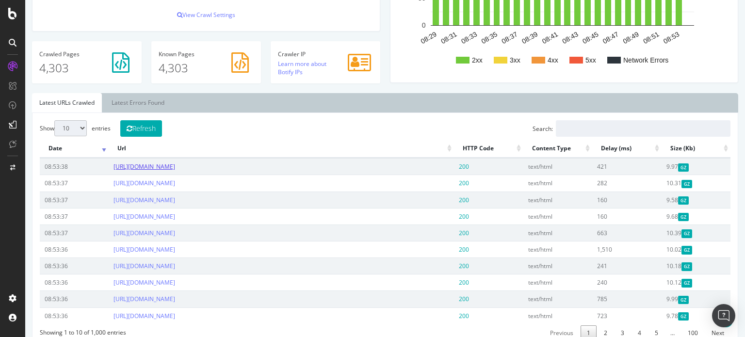
click at [175, 171] on link "https://www.ski-express.com/sejour-ski/saint-leger-les-melezes/janvier/sta-581-…" at bounding box center [144, 166] width 62 height 8
click at [175, 187] on link "https://www.ski-express.com/sejour-ski/pelvoux/decembre/sta-593-12.html" at bounding box center [144, 183] width 62 height 8
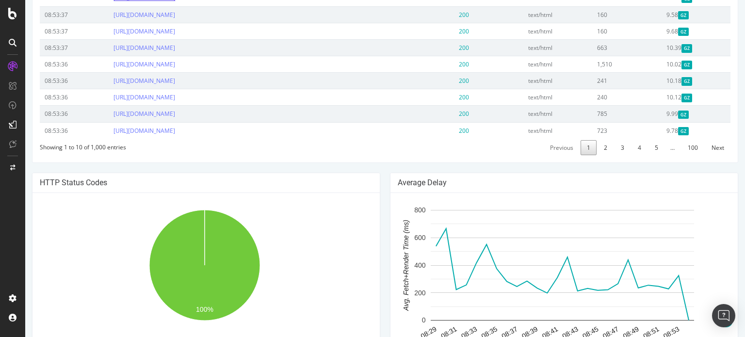
scroll to position [339, 0]
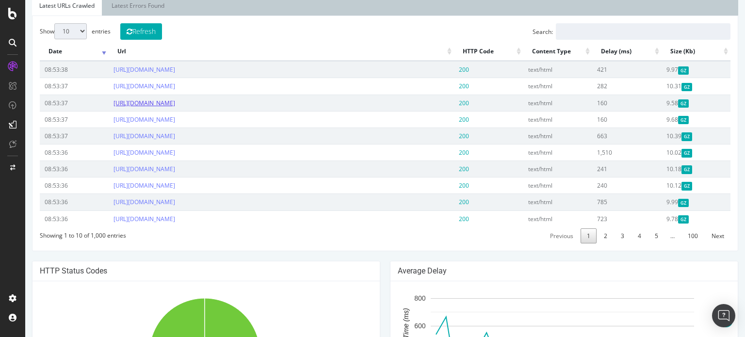
click at [175, 107] on link "https://www.ski-express.com/sejour-ski/pelvoux/mars/sta-593-3.html" at bounding box center [144, 103] width 62 height 8
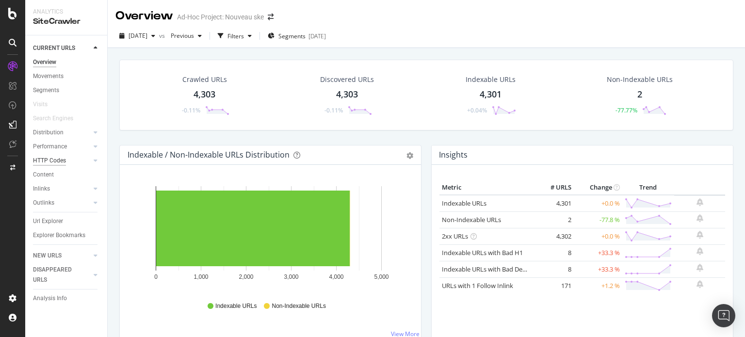
click at [43, 160] on div "HTTP Codes" at bounding box center [49, 161] width 33 height 10
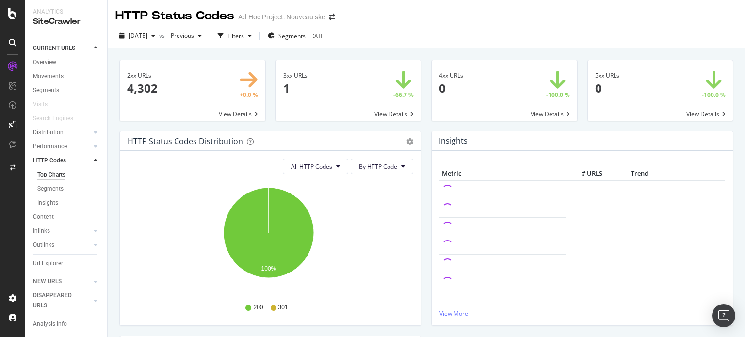
click at [287, 87] on span at bounding box center [348, 90] width 145 height 61
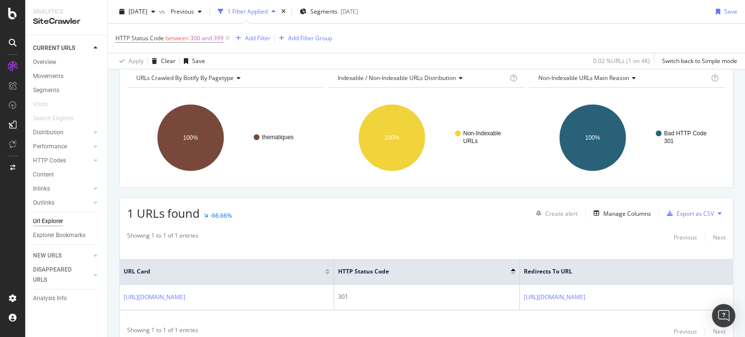
scroll to position [84, 0]
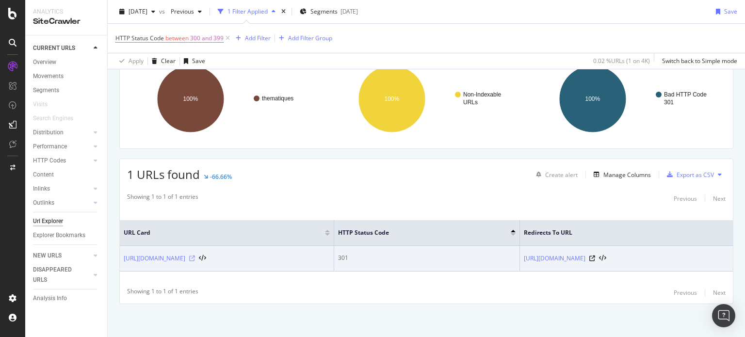
click at [195, 256] on icon at bounding box center [192, 259] width 6 height 6
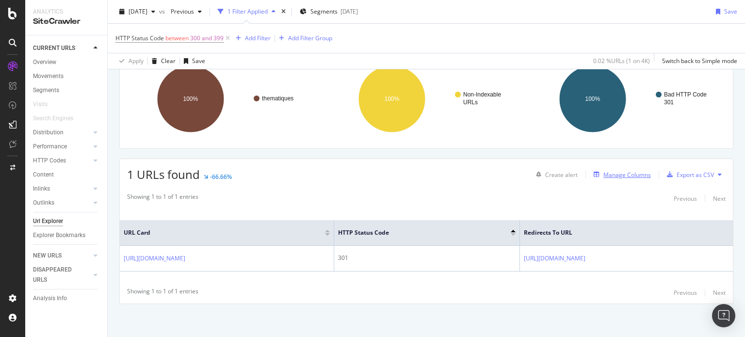
click at [609, 175] on div "Manage Columns" at bounding box center [627, 175] width 48 height 8
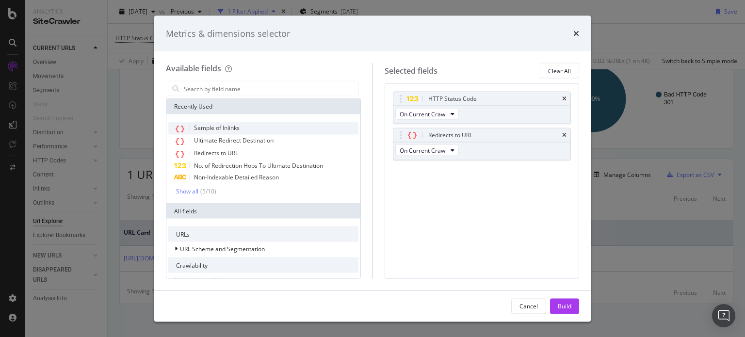
click at [223, 128] on span "Sample of Inlinks" at bounding box center [217, 128] width 46 height 8
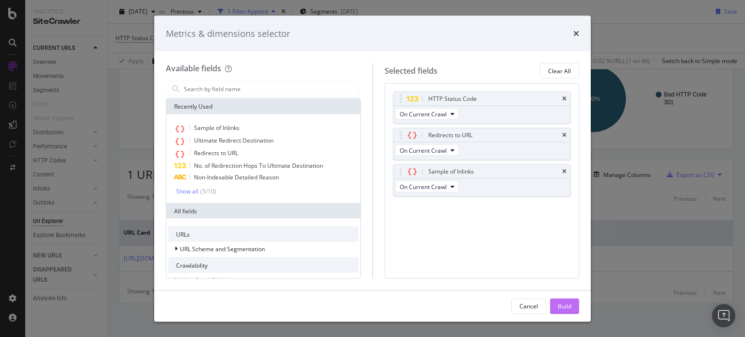
click at [558, 303] on div "Build" at bounding box center [565, 306] width 14 height 8
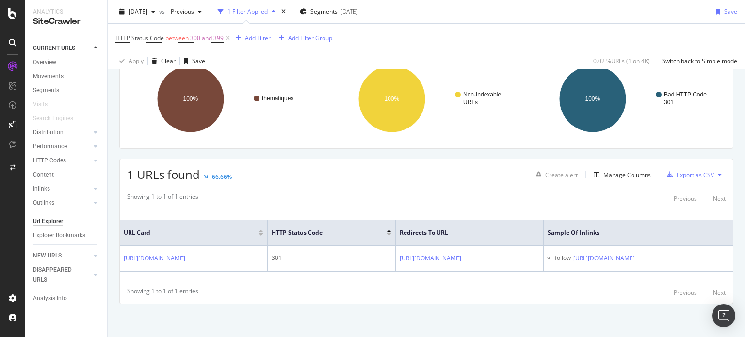
scroll to position [0, 199]
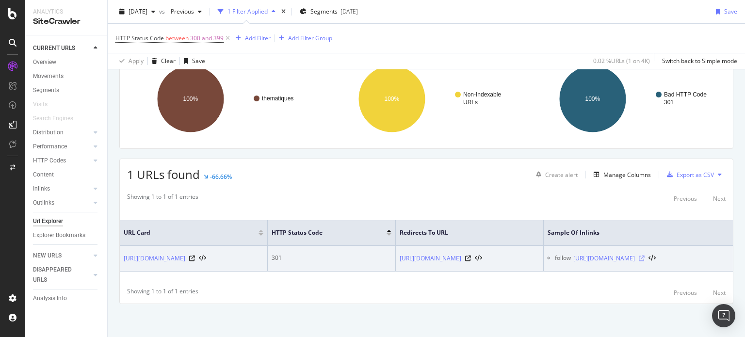
click at [644, 256] on icon at bounding box center [642, 259] width 6 height 6
